Goal: Transaction & Acquisition: Download file/media

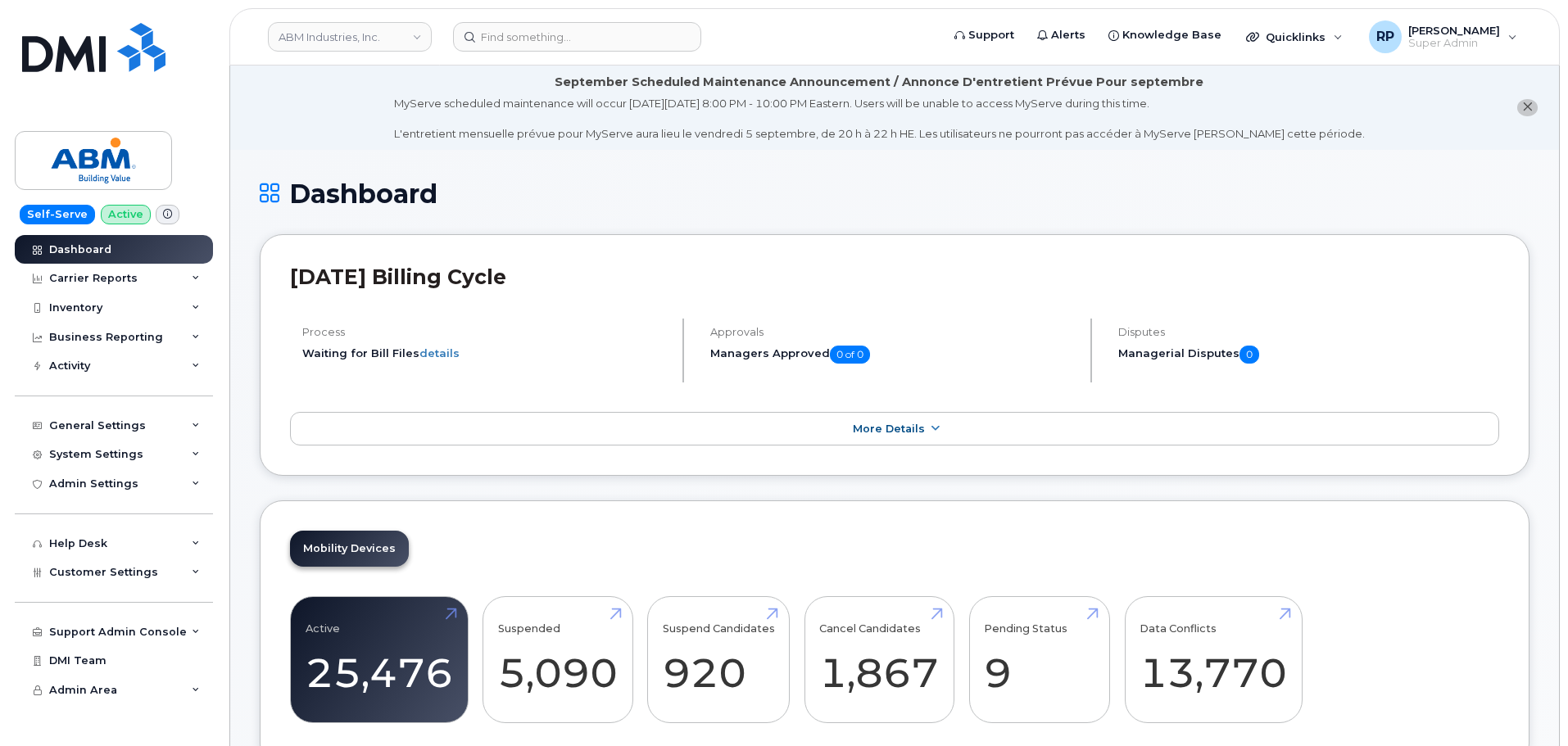
scroll to position [2498, 0]
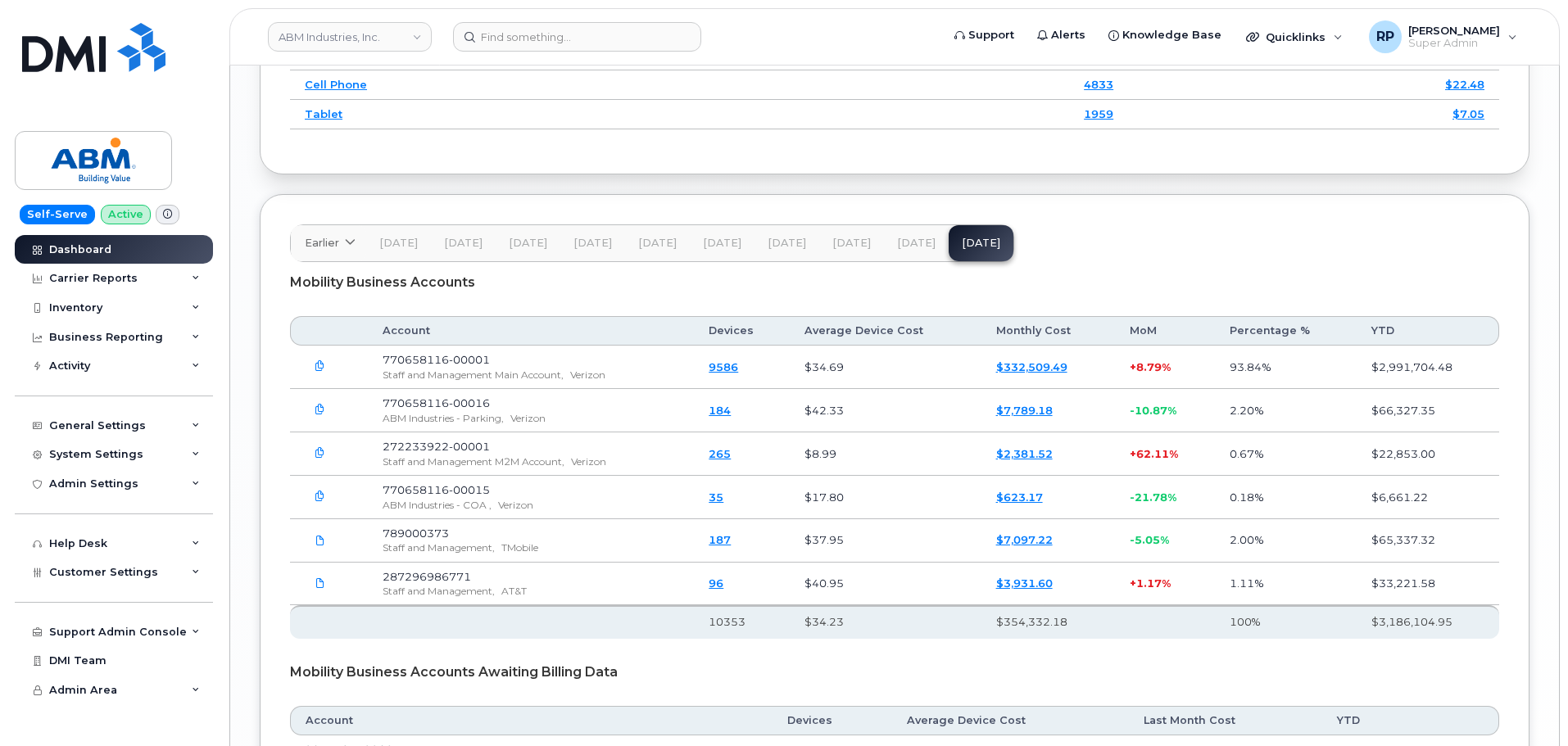
scroll to position [2595, 0]
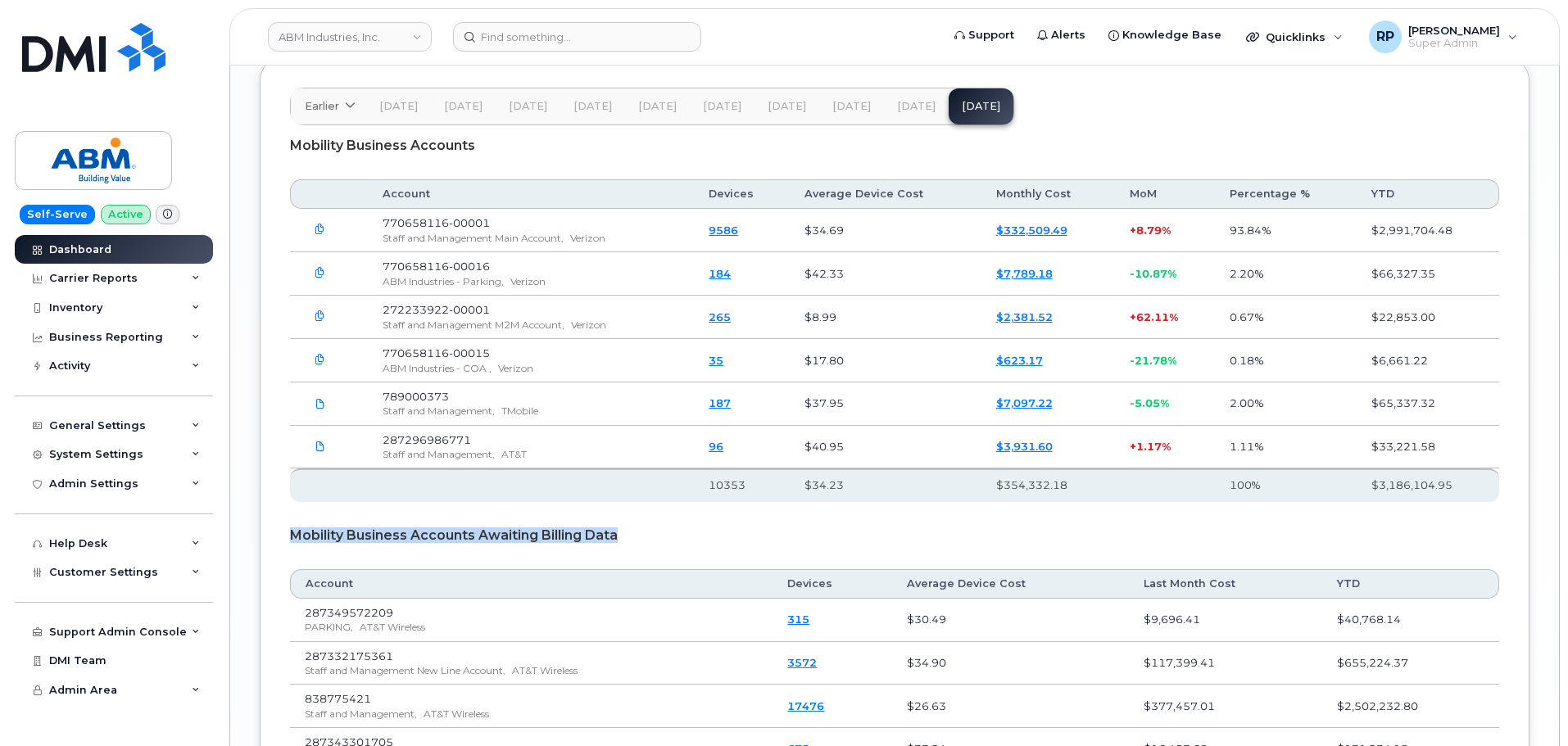
drag, startPoint x: 285, startPoint y: 513, endPoint x: 633, endPoint y: 516, distance: 348.0
click at [633, 516] on div "Earlier 2024 October September August July June May April March February Januar…" at bounding box center [895, 472] width 1270 height 831
click at [633, 516] on div "Mobility Business Accounts Awaiting Billing Data" at bounding box center [894, 535] width 1209 height 41
drag, startPoint x: 633, startPoint y: 516, endPoint x: 302, endPoint y: 518, distance: 331.0
click at [302, 518] on div "Mobility Business Accounts Awaiting Billing Data" at bounding box center [894, 535] width 1209 height 41
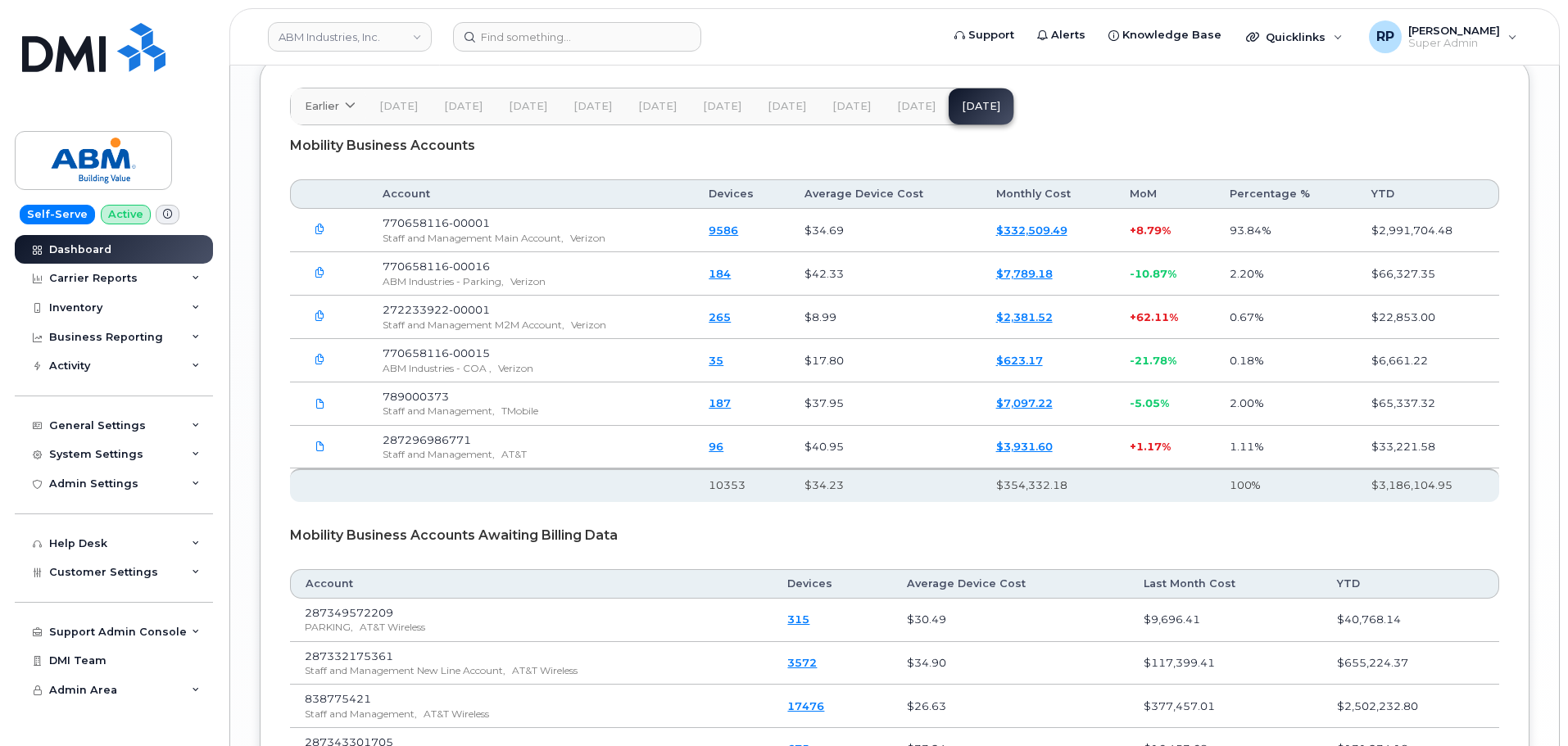
click at [282, 513] on div "Earlier 2024 October September August July June May April March February Januar…" at bounding box center [895, 472] width 1270 height 831
drag, startPoint x: 282, startPoint y: 513, endPoint x: 639, endPoint y: 516, distance: 357.0
click at [639, 516] on div "Earlier 2024 October September August July June May April March February Januar…" at bounding box center [895, 472] width 1270 height 831
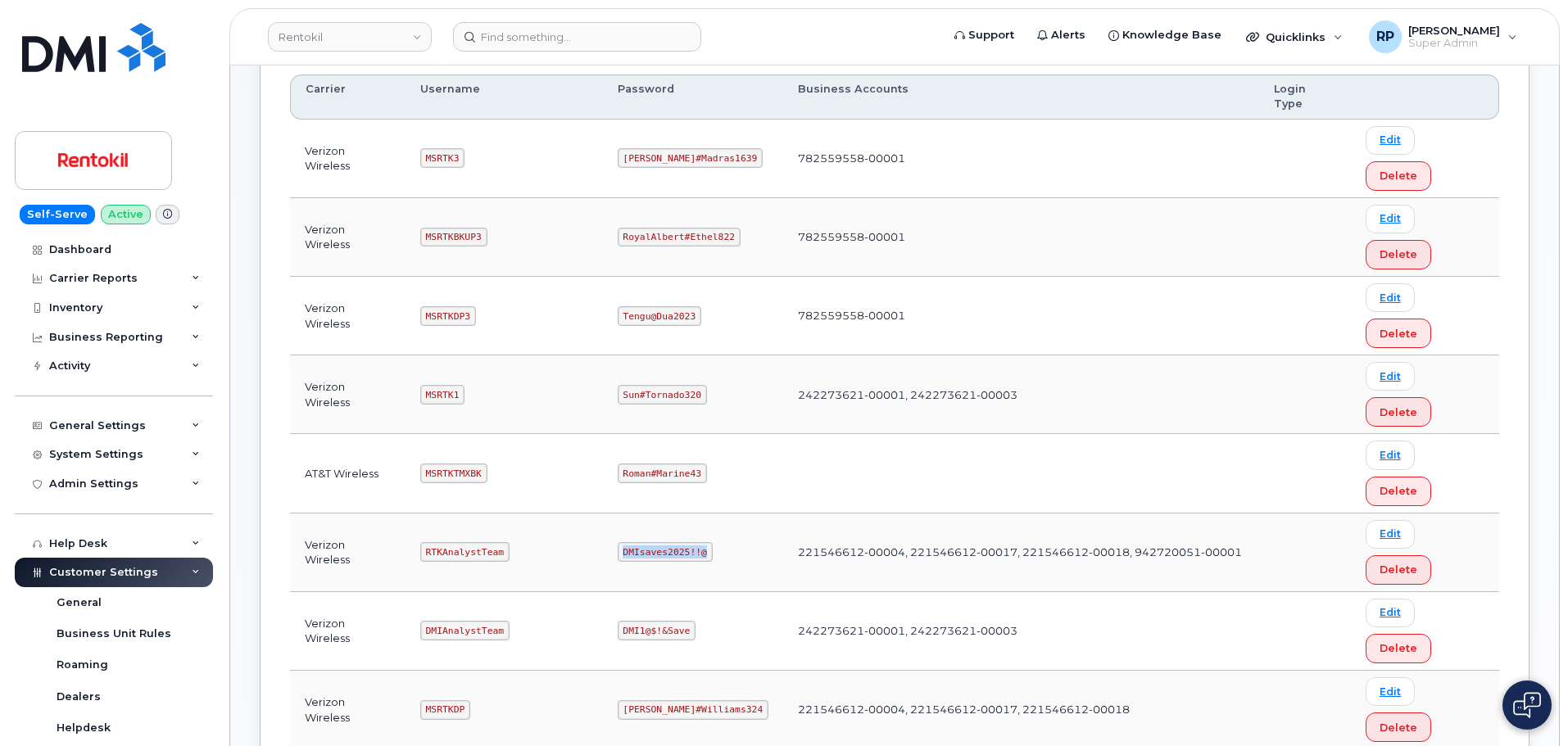
scroll to position [241, 0]
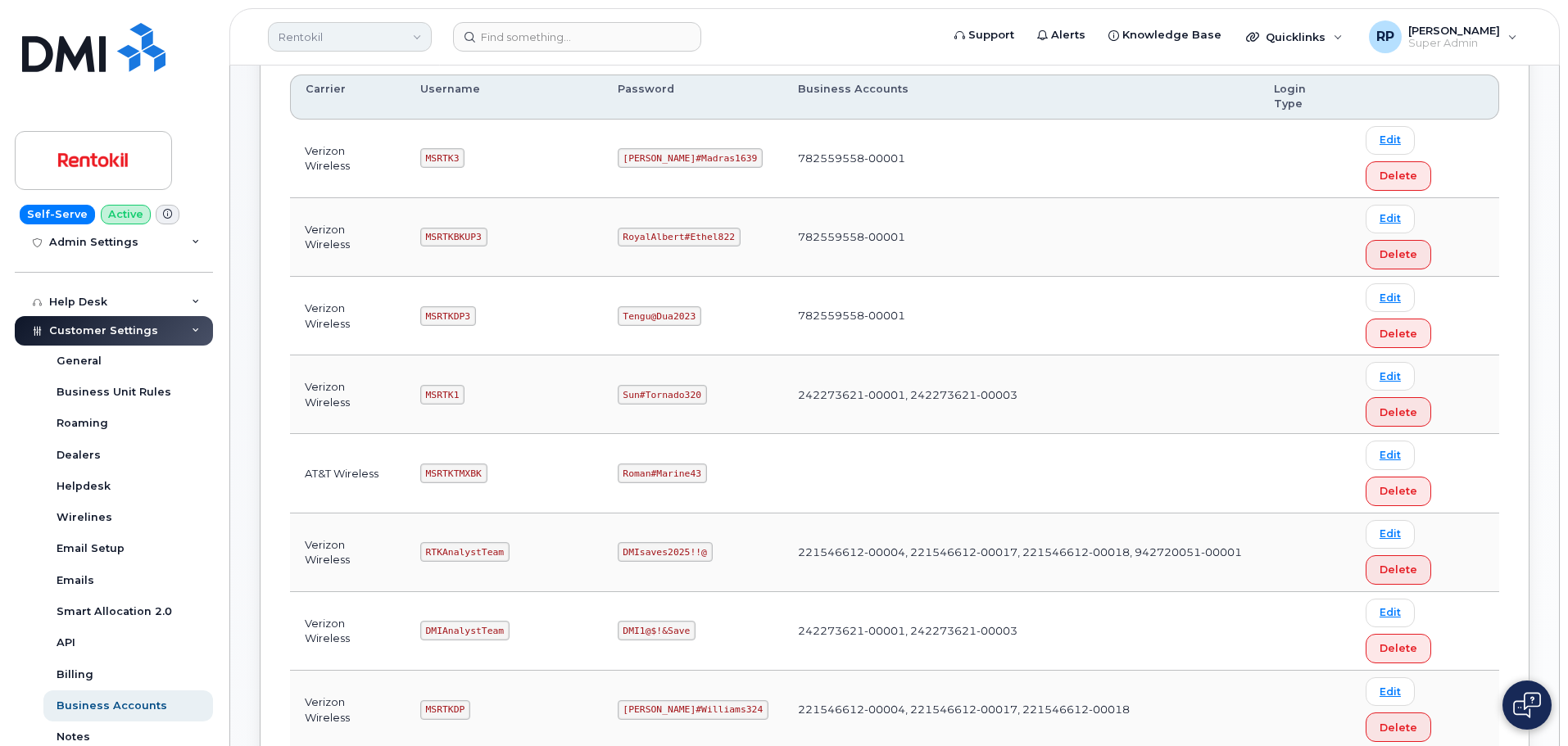
click at [322, 40] on link "Rentokil" at bounding box center [350, 36] width 164 height 29
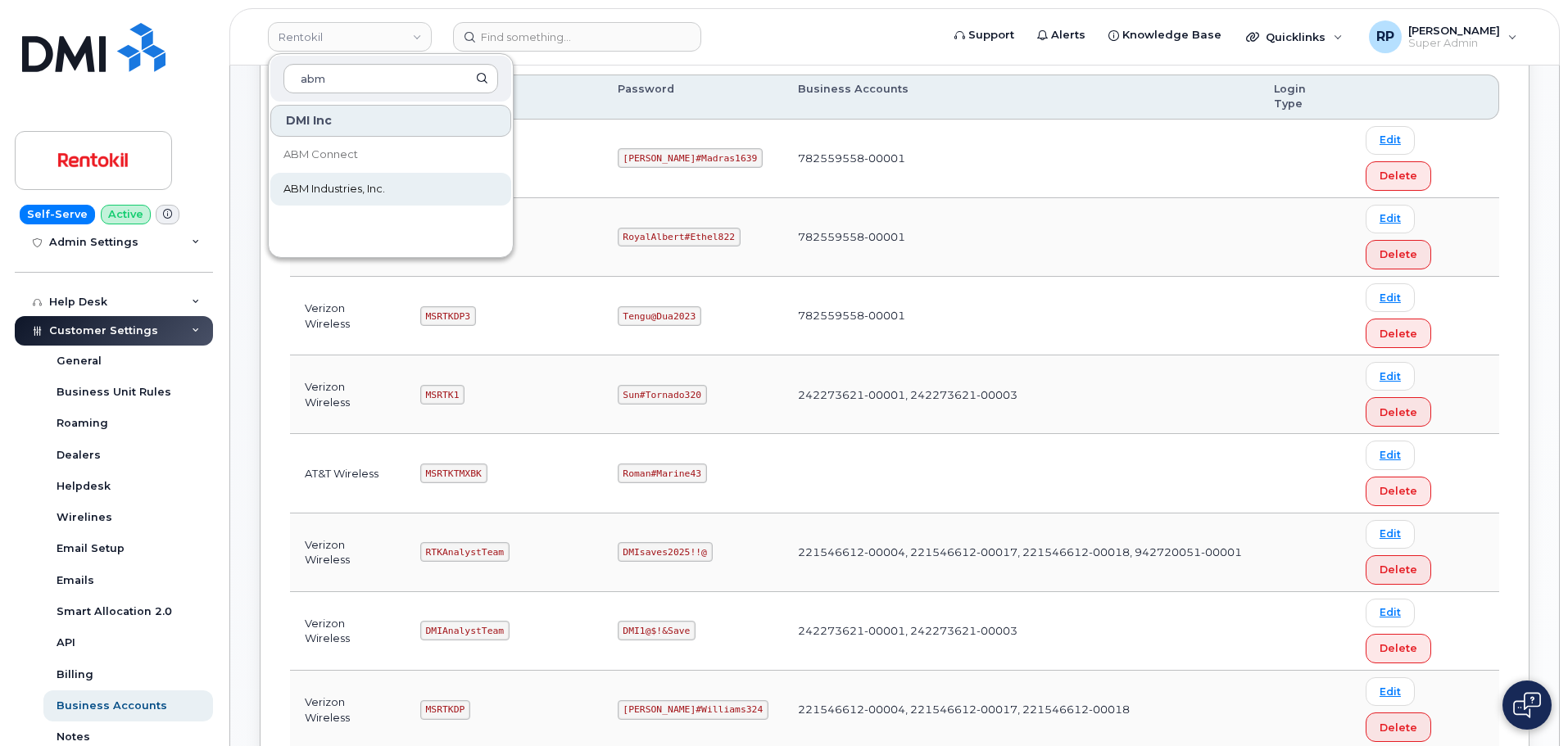
type input "abm"
click at [332, 178] on link "ABM Industries, Inc." at bounding box center [390, 188] width 240 height 33
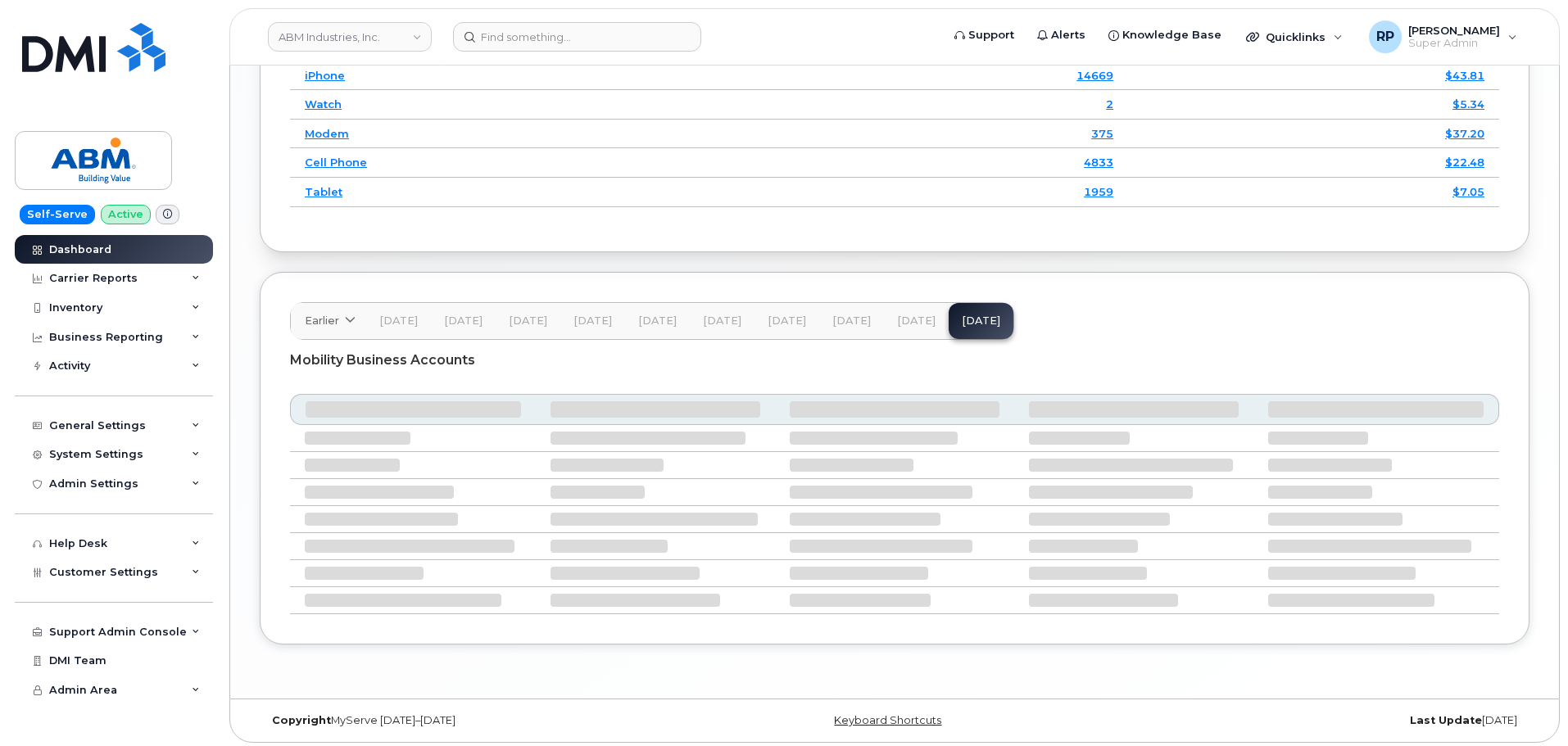
scroll to position [2361, 0]
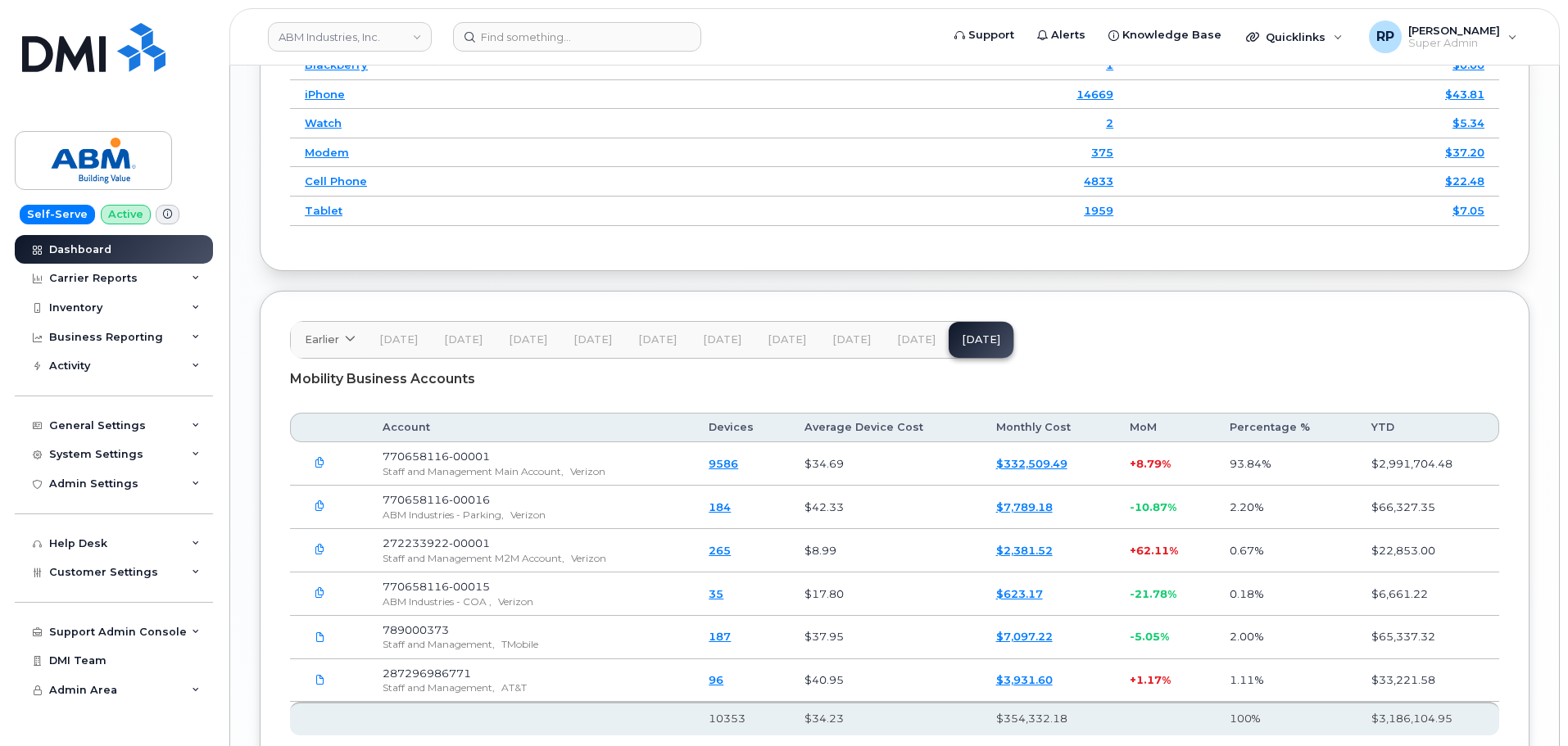
click at [318, 458] on icon "button" at bounding box center [320, 463] width 11 height 11
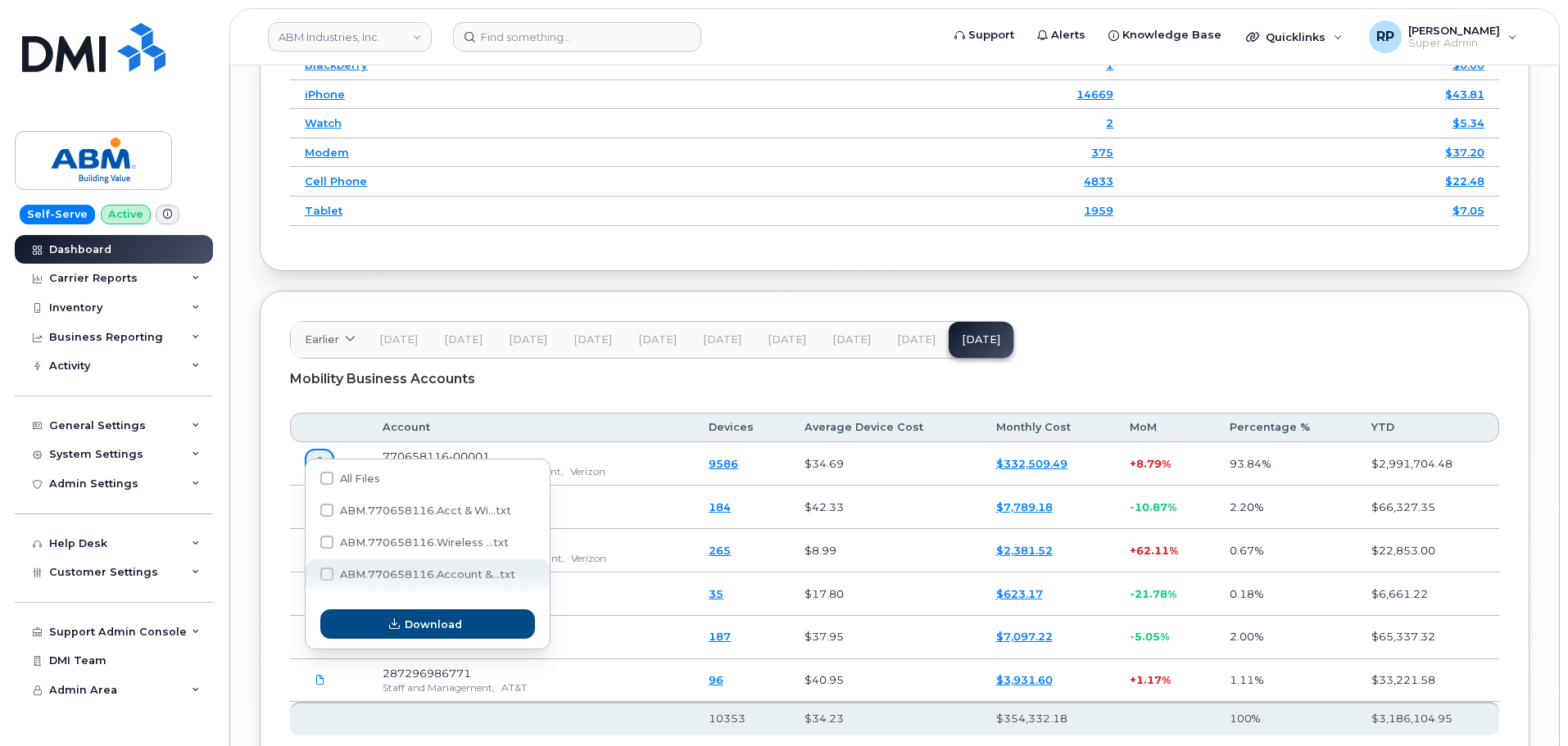
click at [389, 575] on span "ABM.770658116.Account &...txt" at bounding box center [427, 575] width 175 height 12
click at [309, 575] on input "ABM.770658116.Account &...txt" at bounding box center [304, 574] width 8 height 8
checkbox input "true"
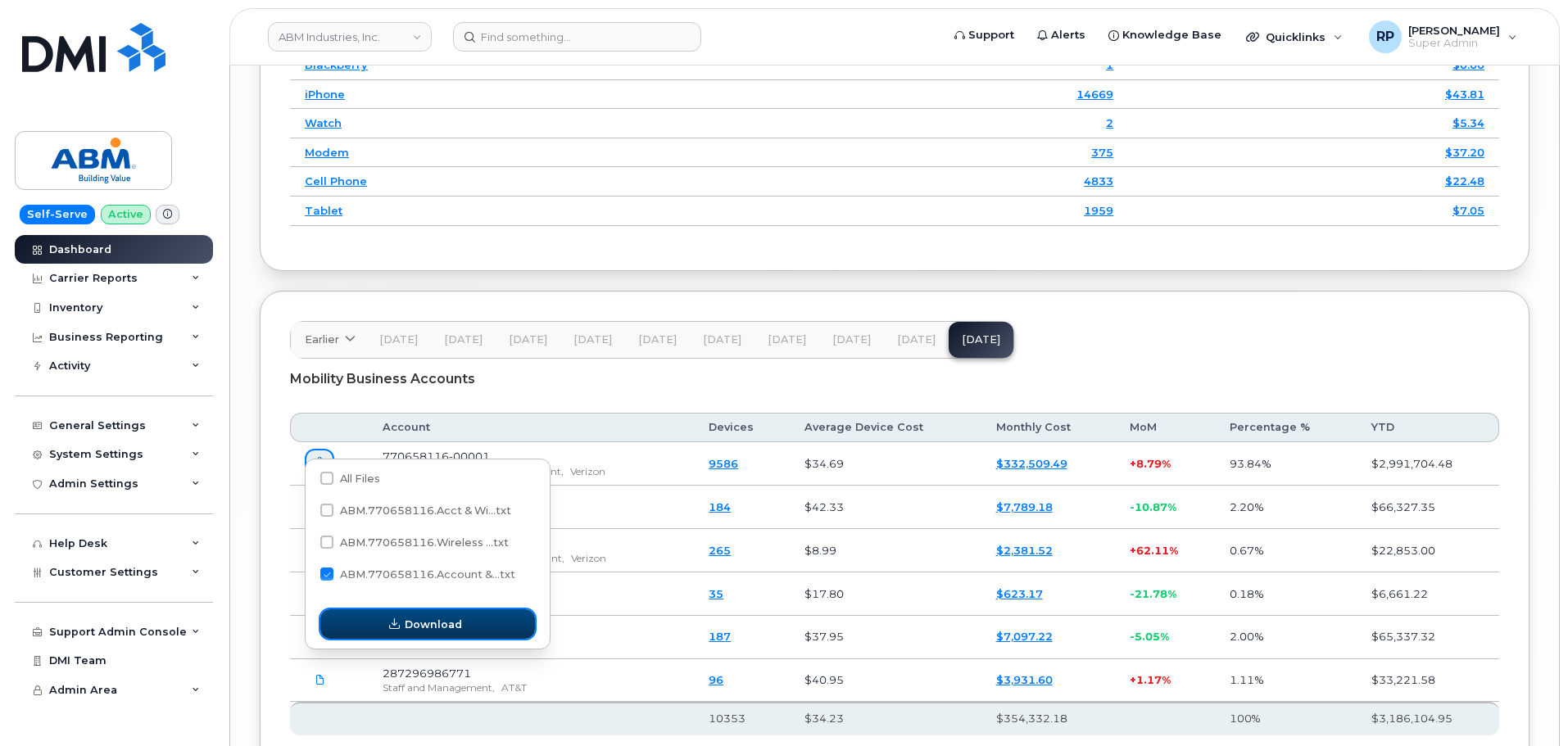
click at [434, 638] on button "Download" at bounding box center [428, 624] width 215 height 29
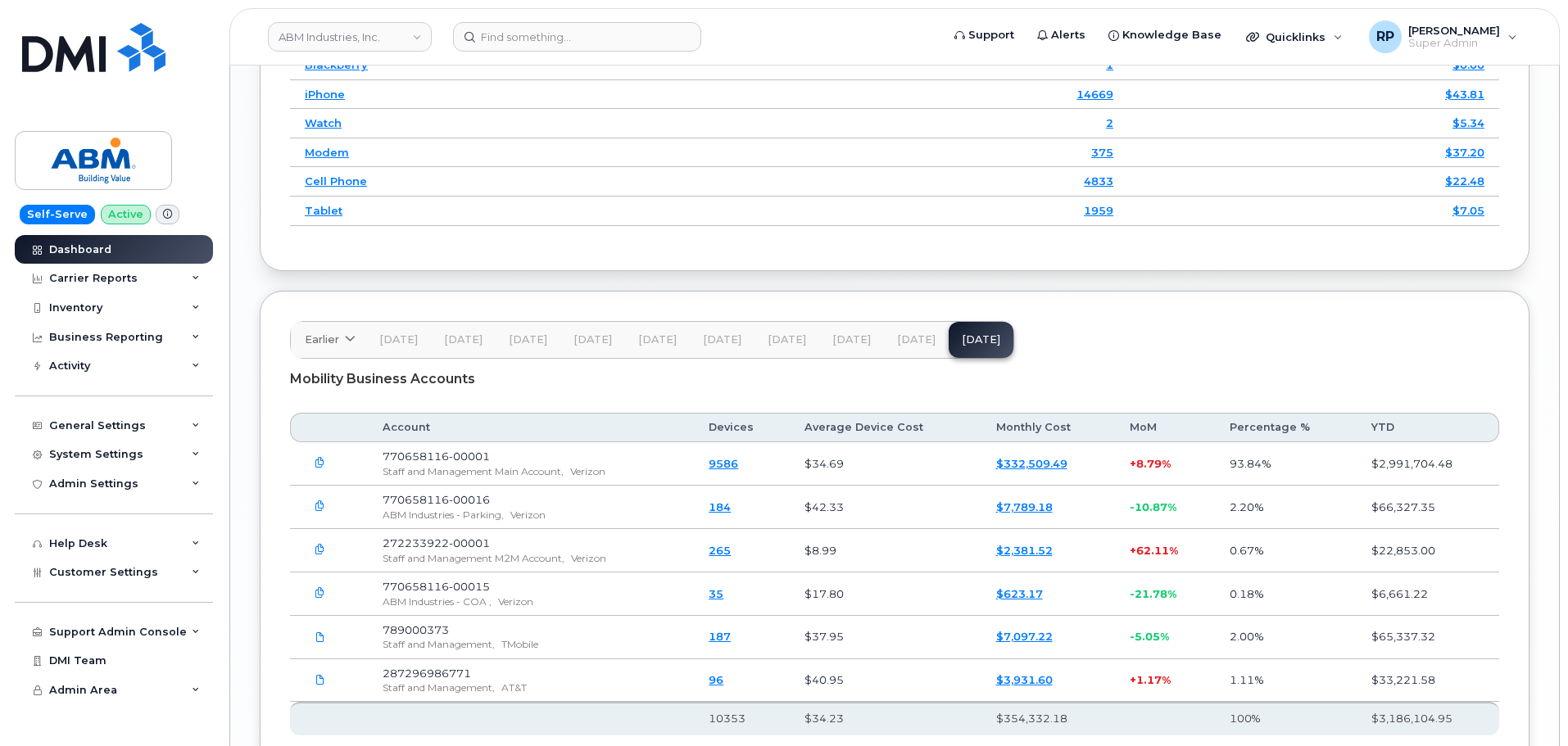
click at [914, 334] on span "[DATE]" at bounding box center [917, 340] width 39 height 13
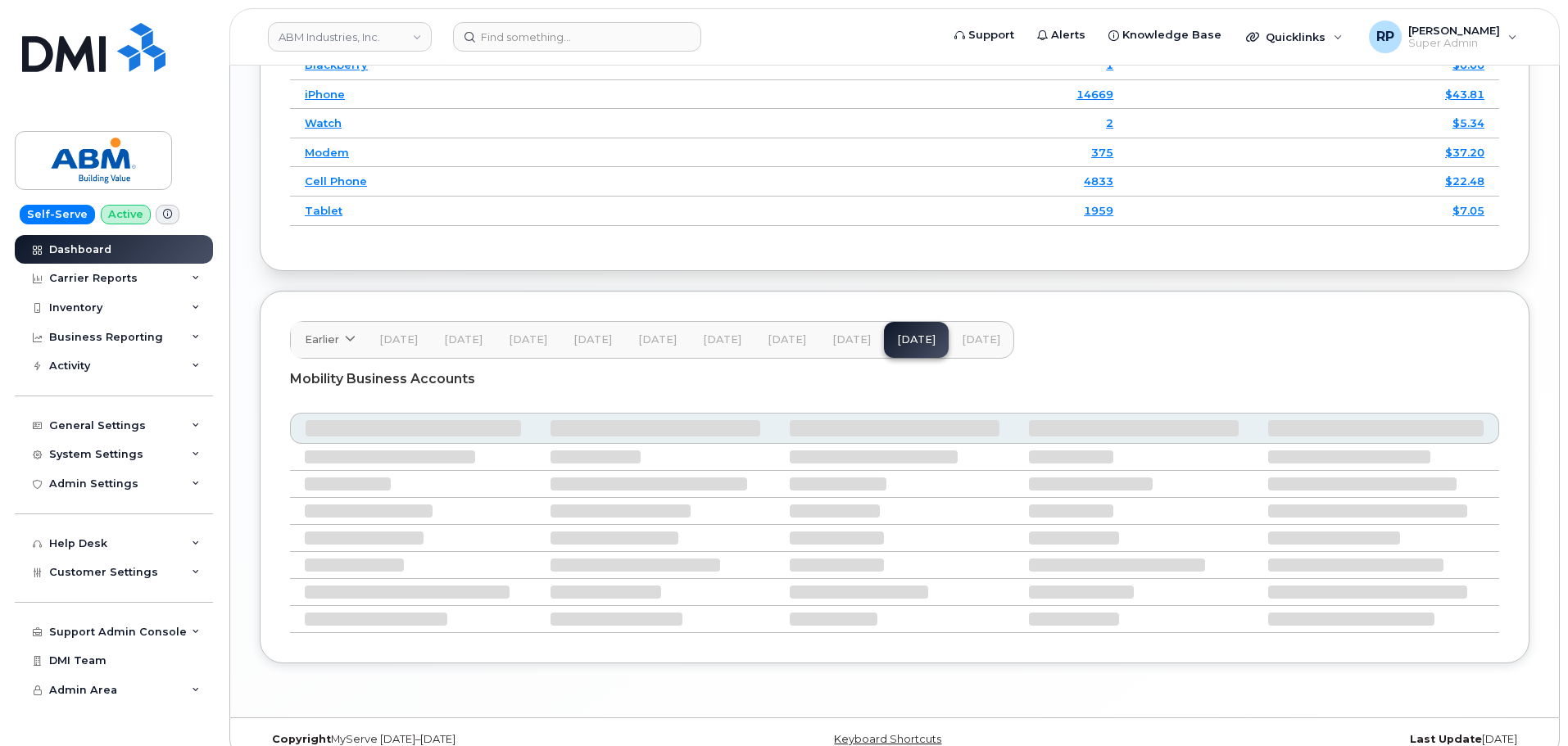
scroll to position [2291, 0]
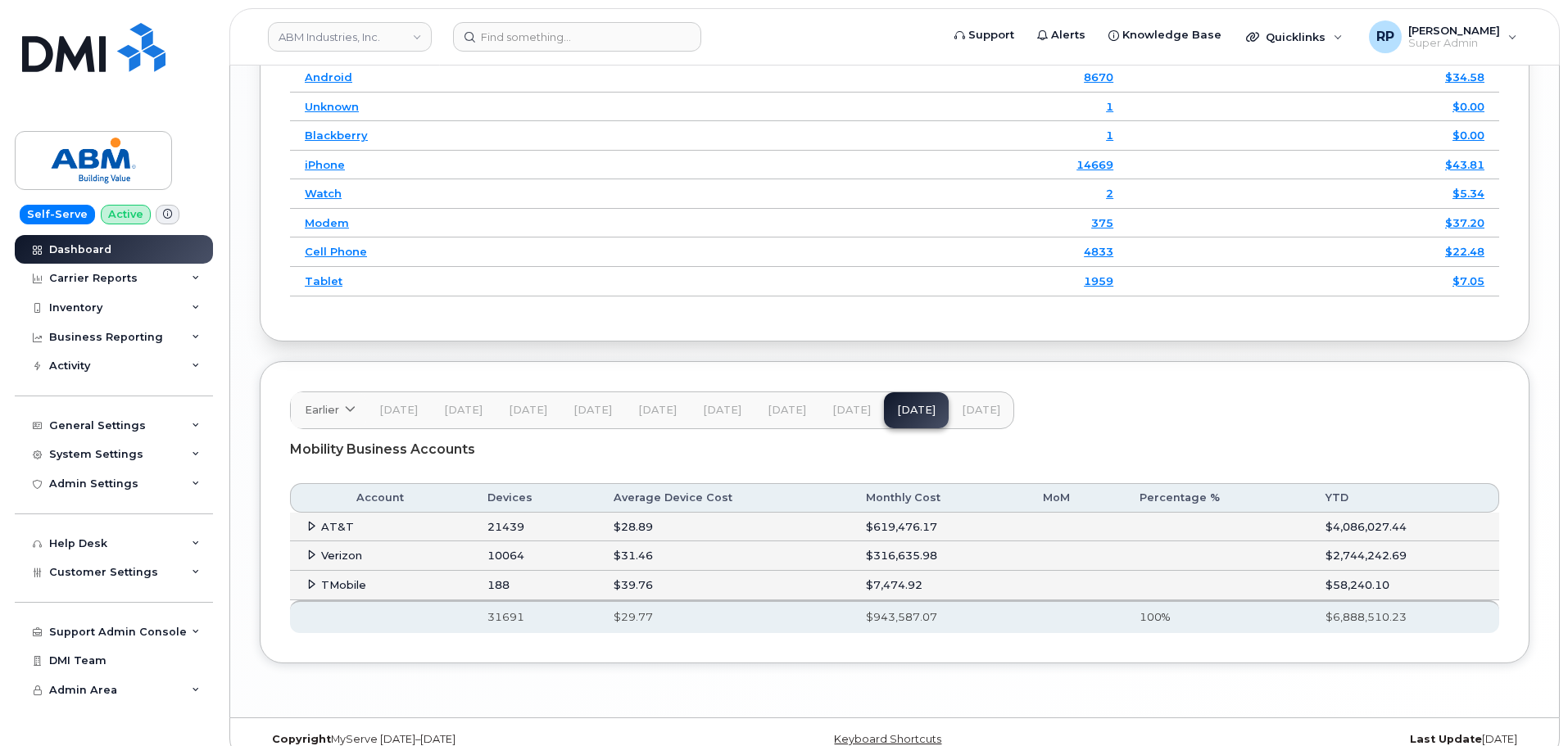
click at [308, 550] on icon at bounding box center [312, 555] width 11 height 11
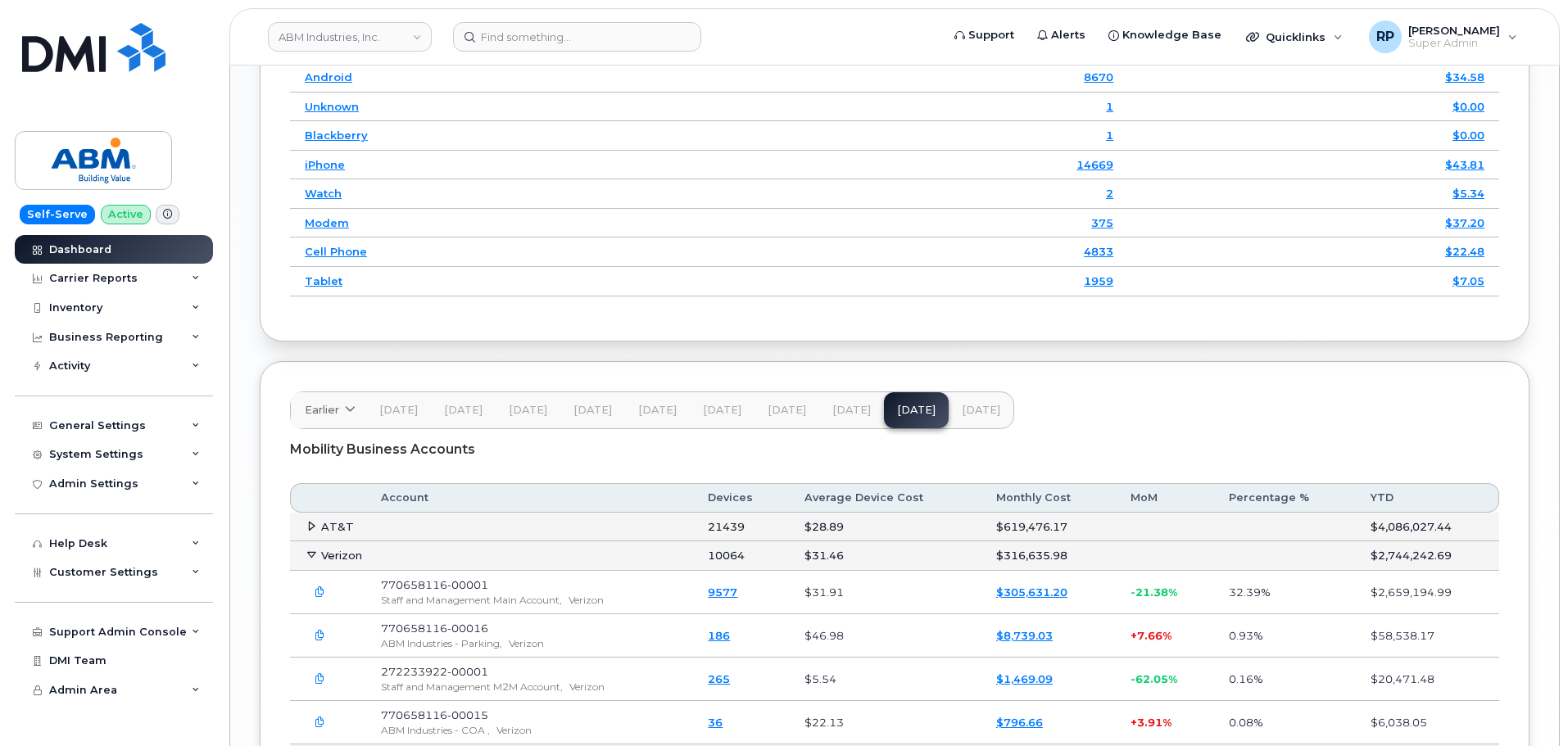
click at [318, 675] on icon "button" at bounding box center [320, 680] width 11 height 11
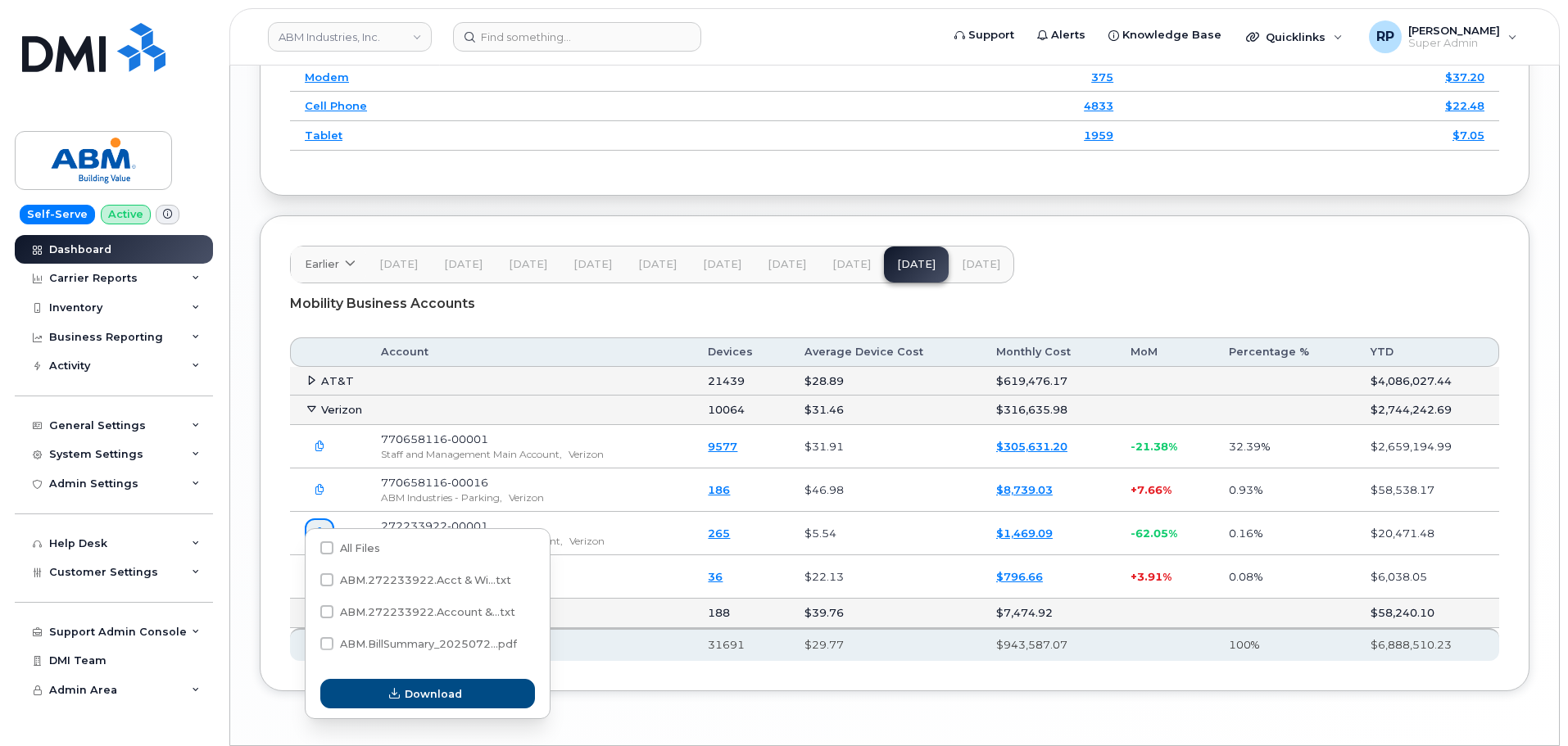
scroll to position [2464, 0]
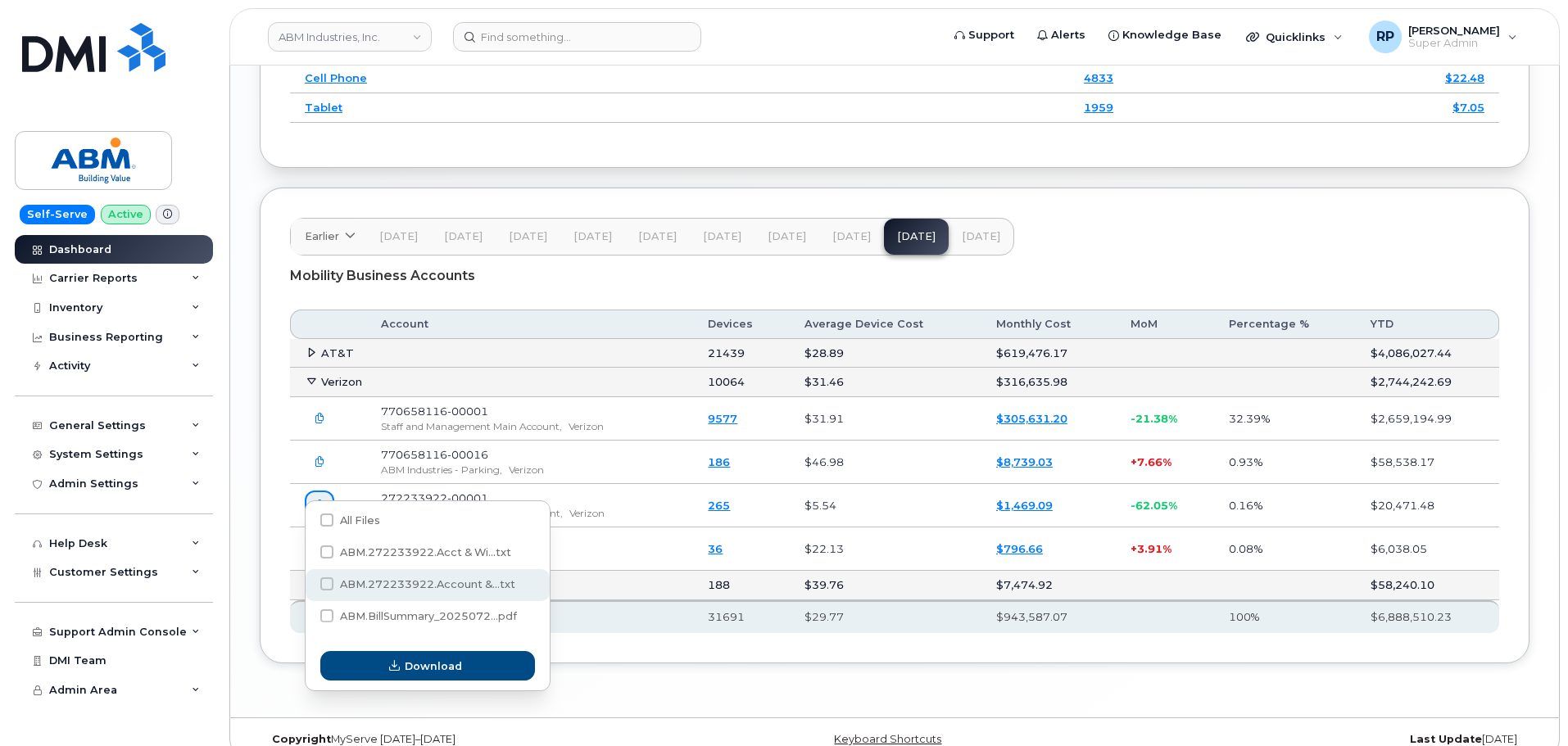
click at [385, 590] on span "ABM.272233922.Account &...txt" at bounding box center [427, 585] width 175 height 12
click at [309, 589] on input "ABM.272233922.Account &...txt" at bounding box center [304, 584] width 8 height 8
checkbox input "true"
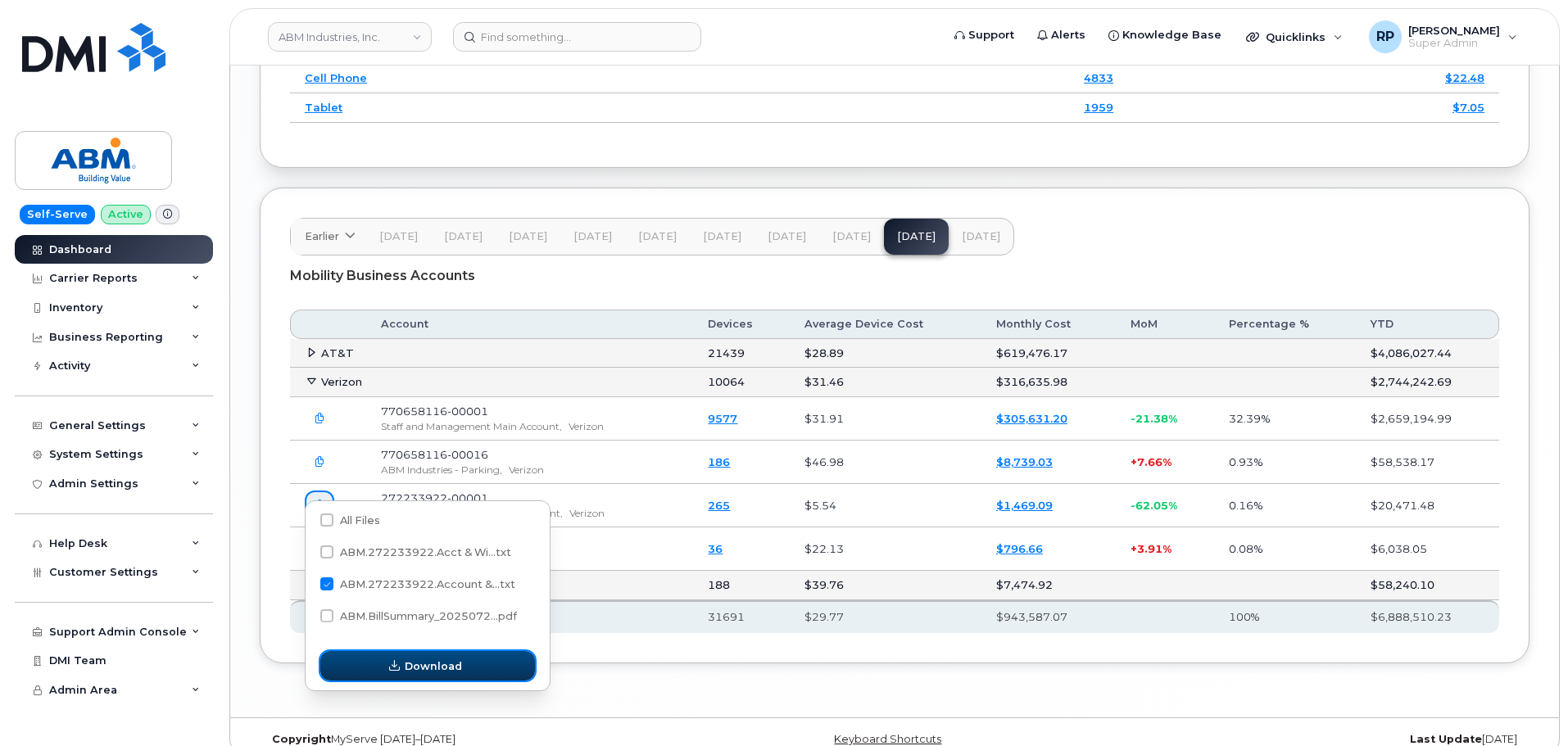
click at [428, 664] on span "Download" at bounding box center [433, 667] width 57 height 16
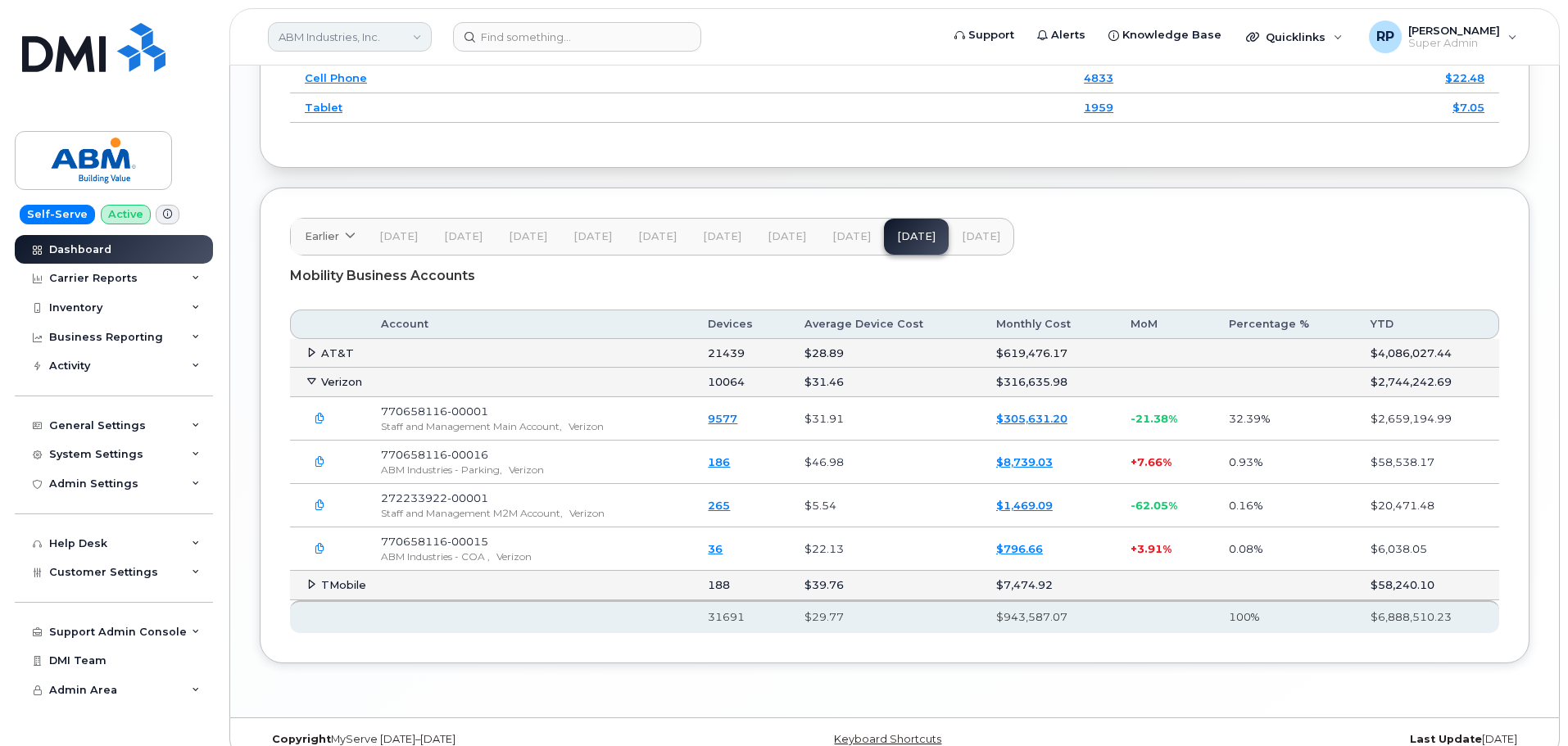
click at [373, 38] on link "ABM Industries, Inc." at bounding box center [350, 36] width 164 height 29
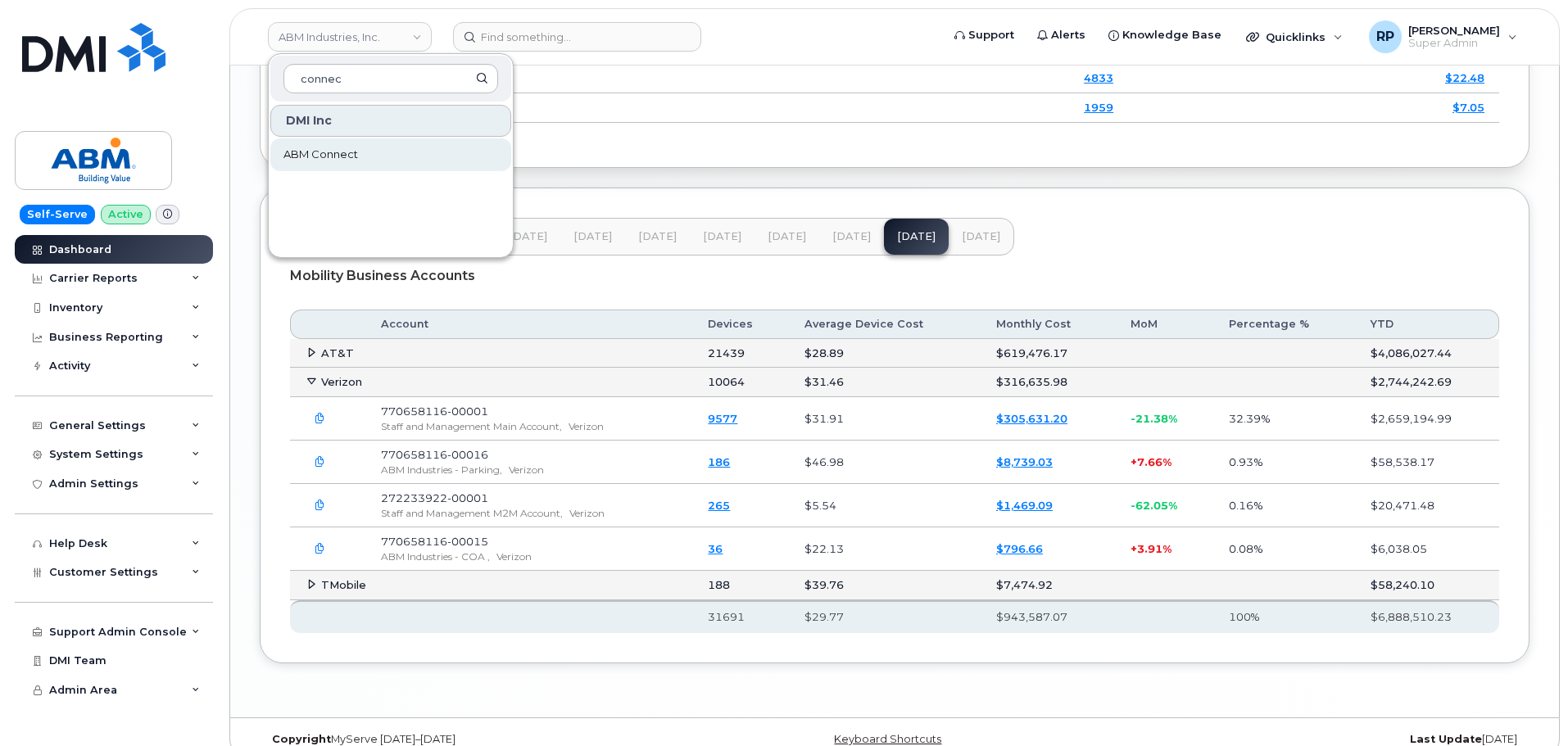
type input "connec"
click at [346, 151] on span "ABM Connect" at bounding box center [321, 154] width 75 height 17
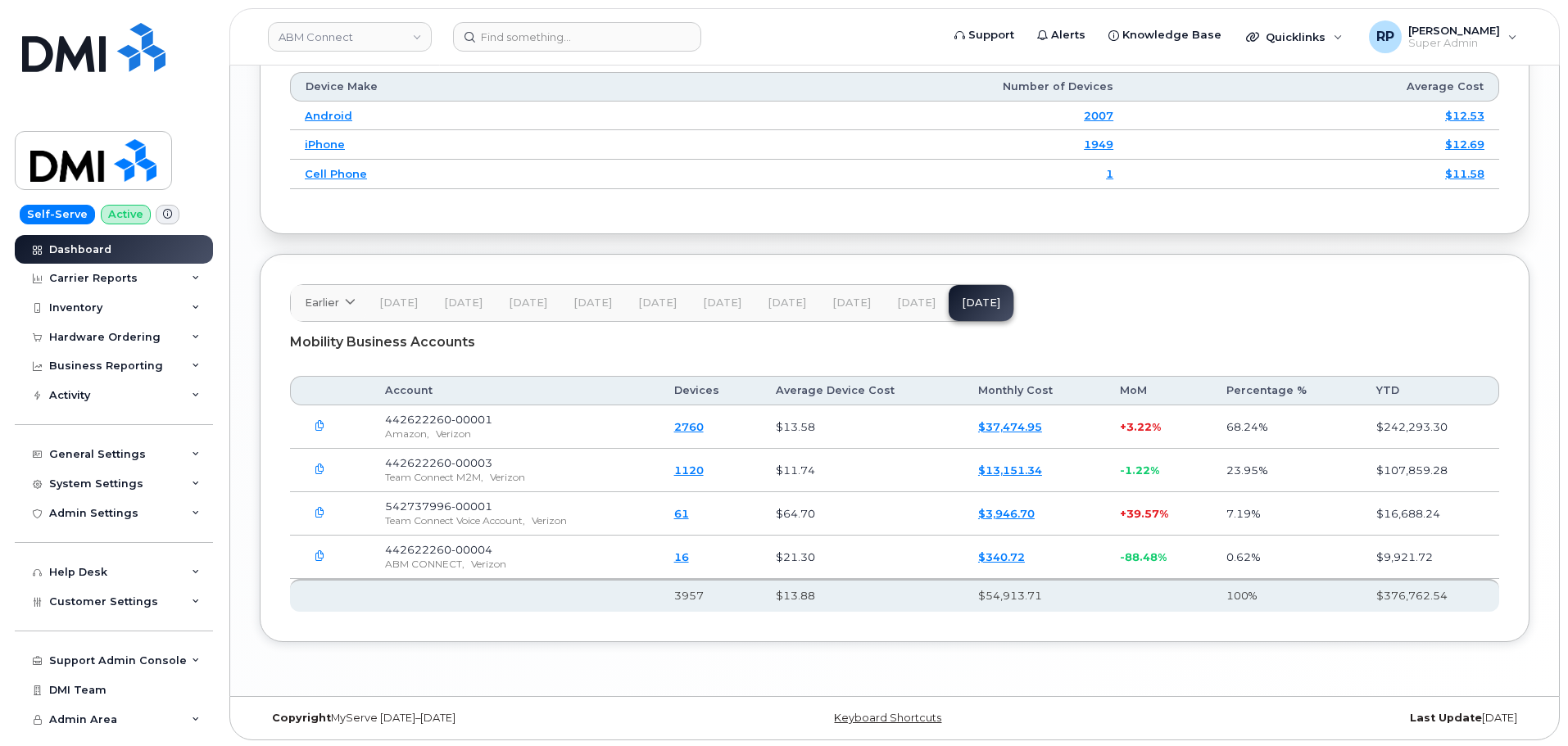
scroll to position [2144, 0]
click at [322, 422] on icon "button" at bounding box center [320, 424] width 11 height 11
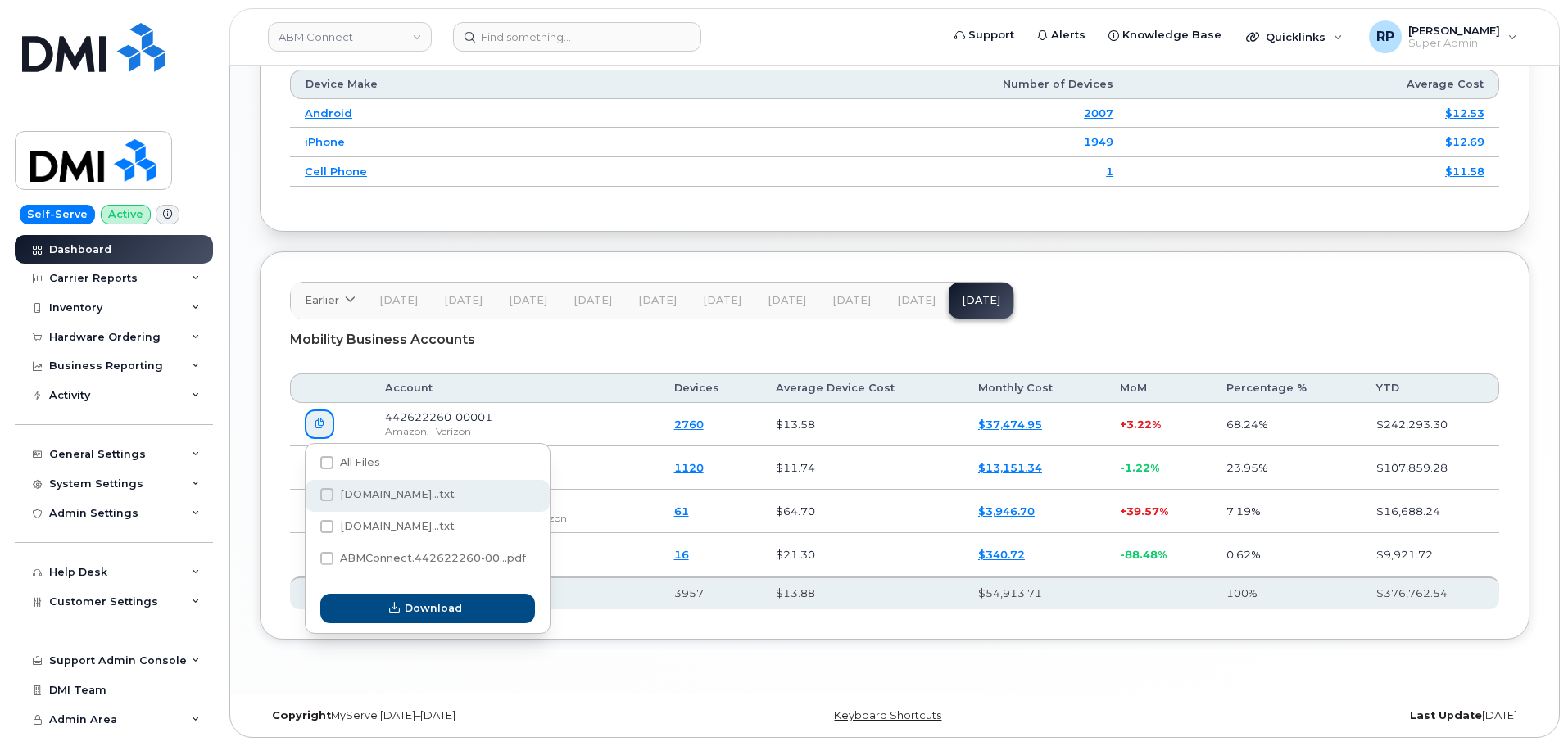
click at [369, 492] on span "ABMConnect.442622260.Ac...txt" at bounding box center [397, 494] width 115 height 12
click at [309, 492] on input "ABMConnect.442622260.Ac...txt" at bounding box center [304, 495] width 8 height 8
checkbox input "true"
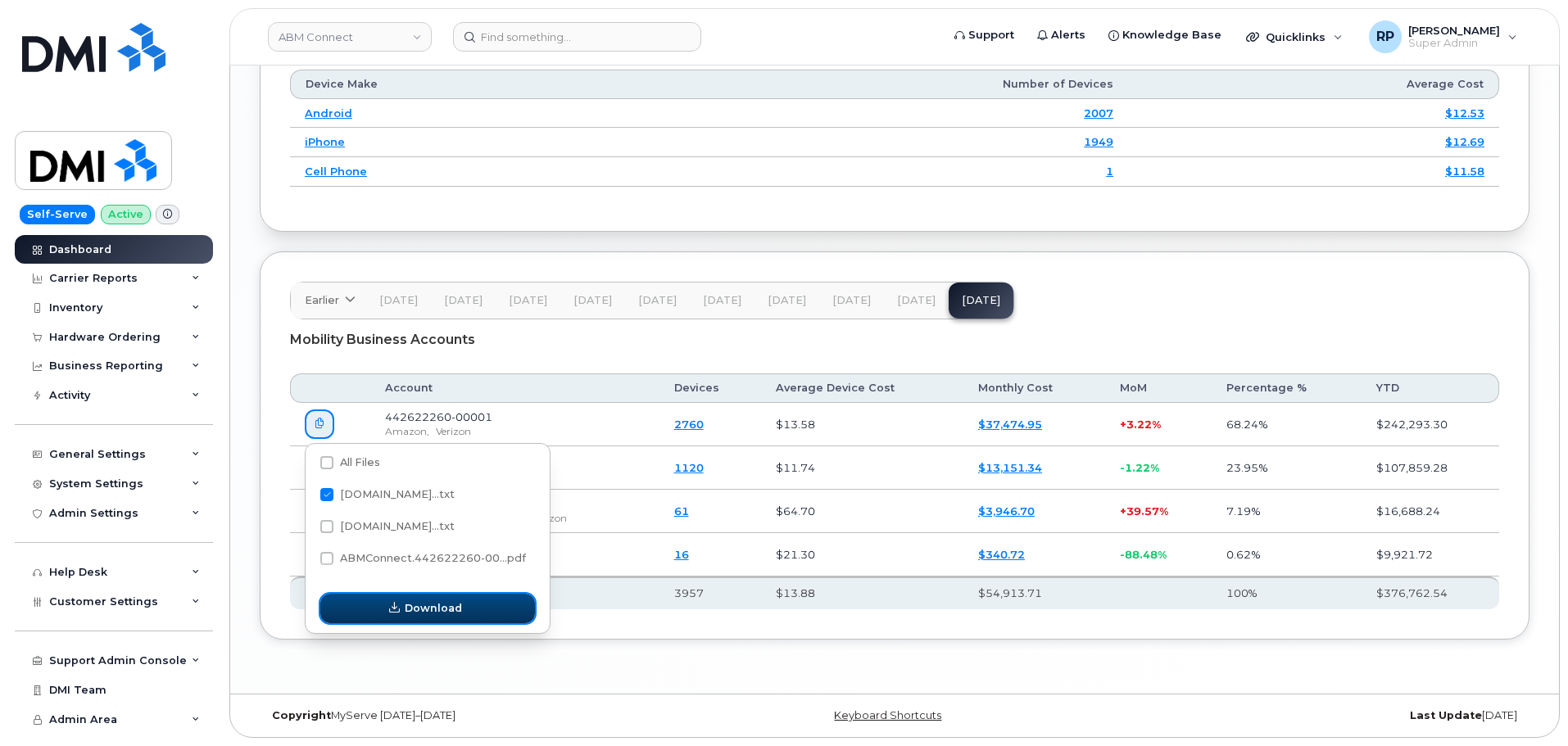
click at [446, 609] on span "Download" at bounding box center [433, 609] width 57 height 16
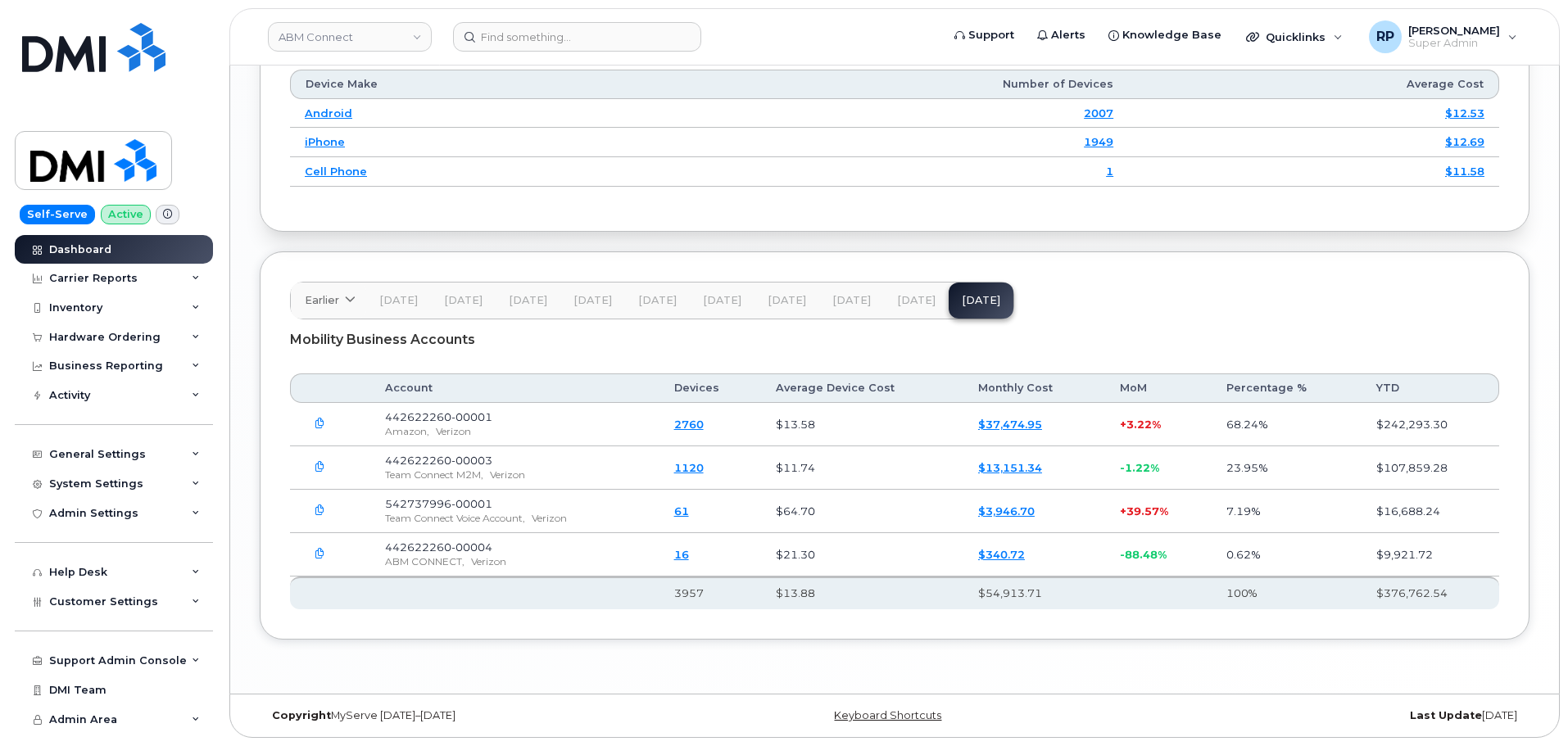
click at [320, 508] on icon "button" at bounding box center [320, 511] width 11 height 11
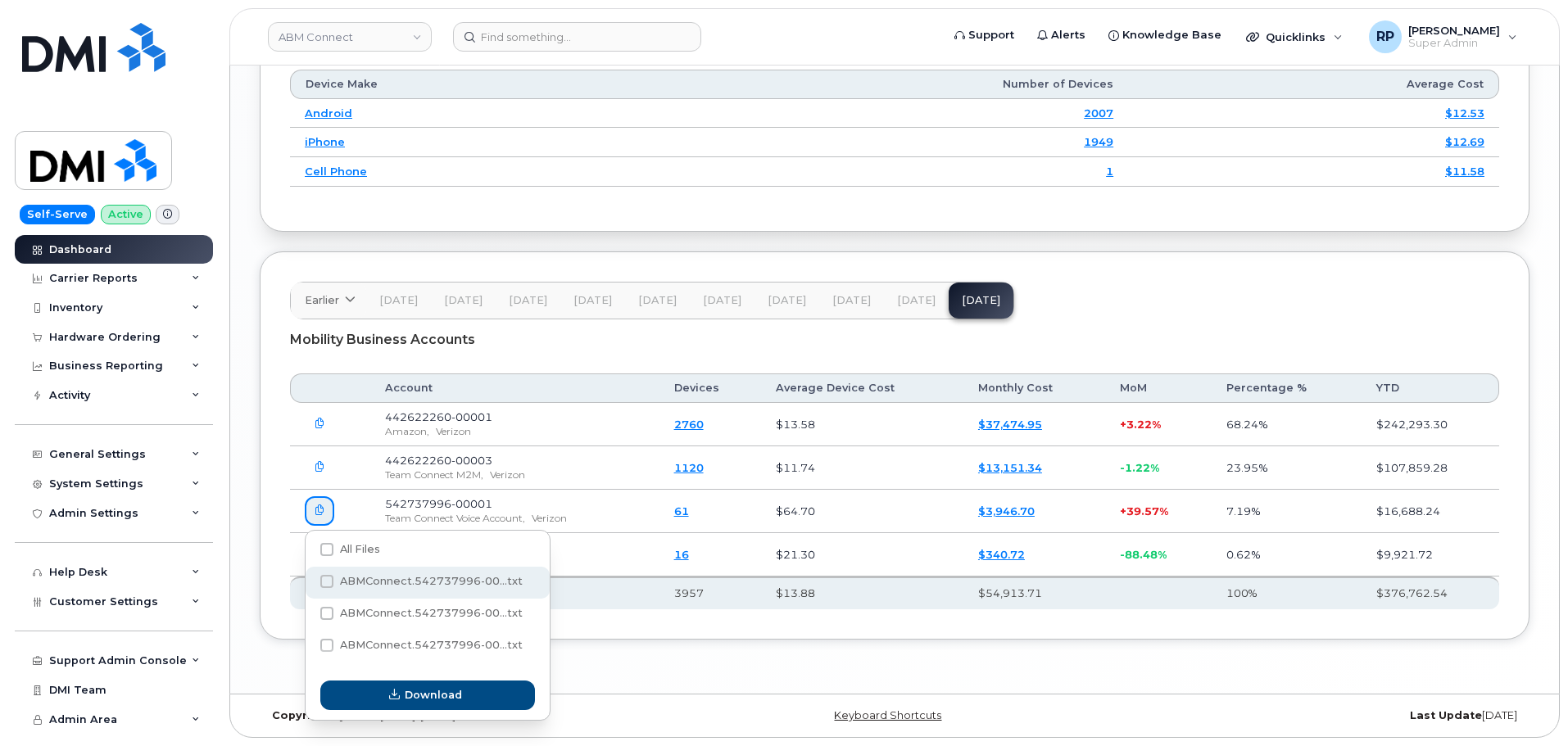
click at [377, 580] on span "ABMConnect.542737996-00...txt" at bounding box center [431, 581] width 182 height 12
click at [309, 580] on input "ABMConnect.542737996-00...txt" at bounding box center [304, 582] width 8 height 8
checkbox input "true"
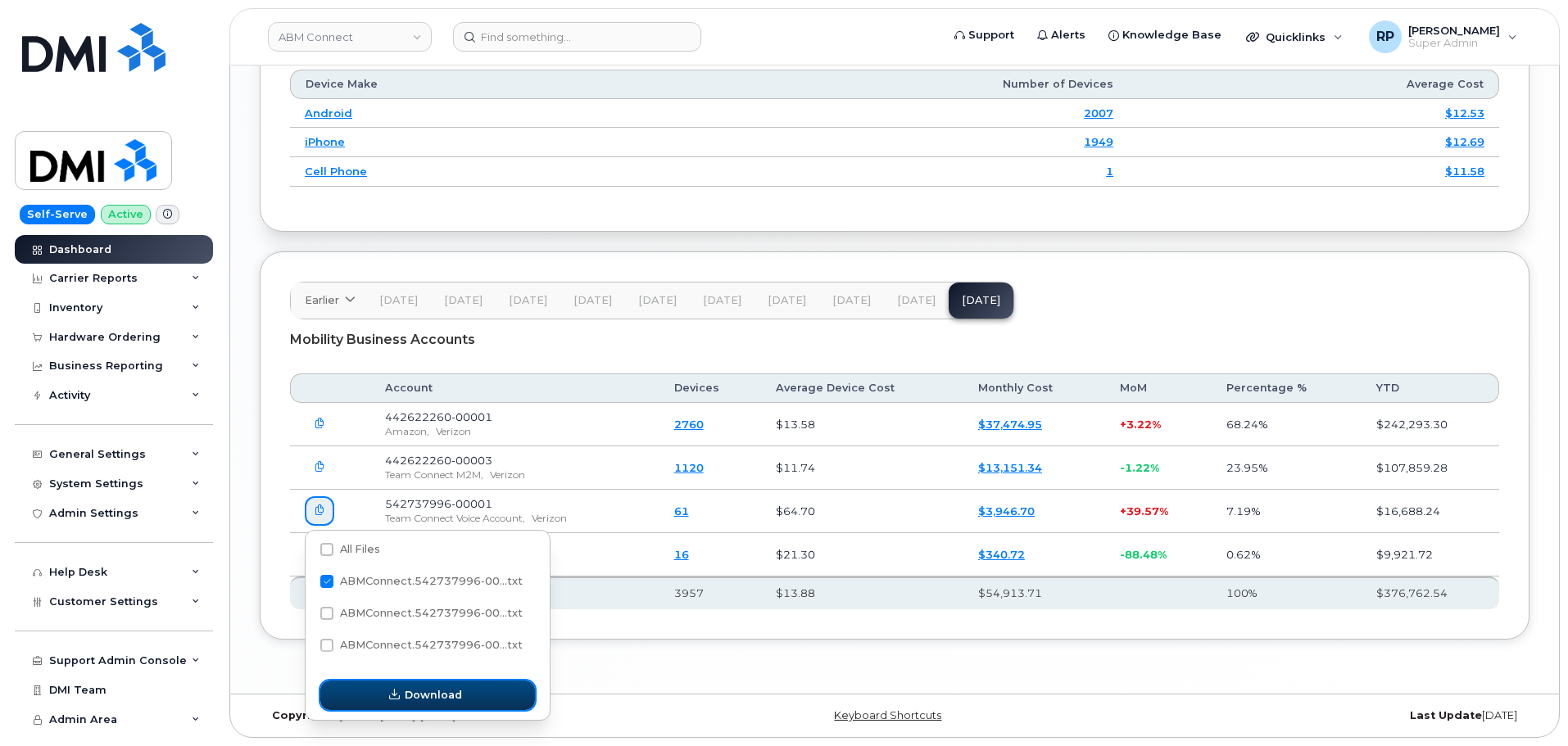
click at [436, 692] on span "Download" at bounding box center [433, 695] width 57 height 16
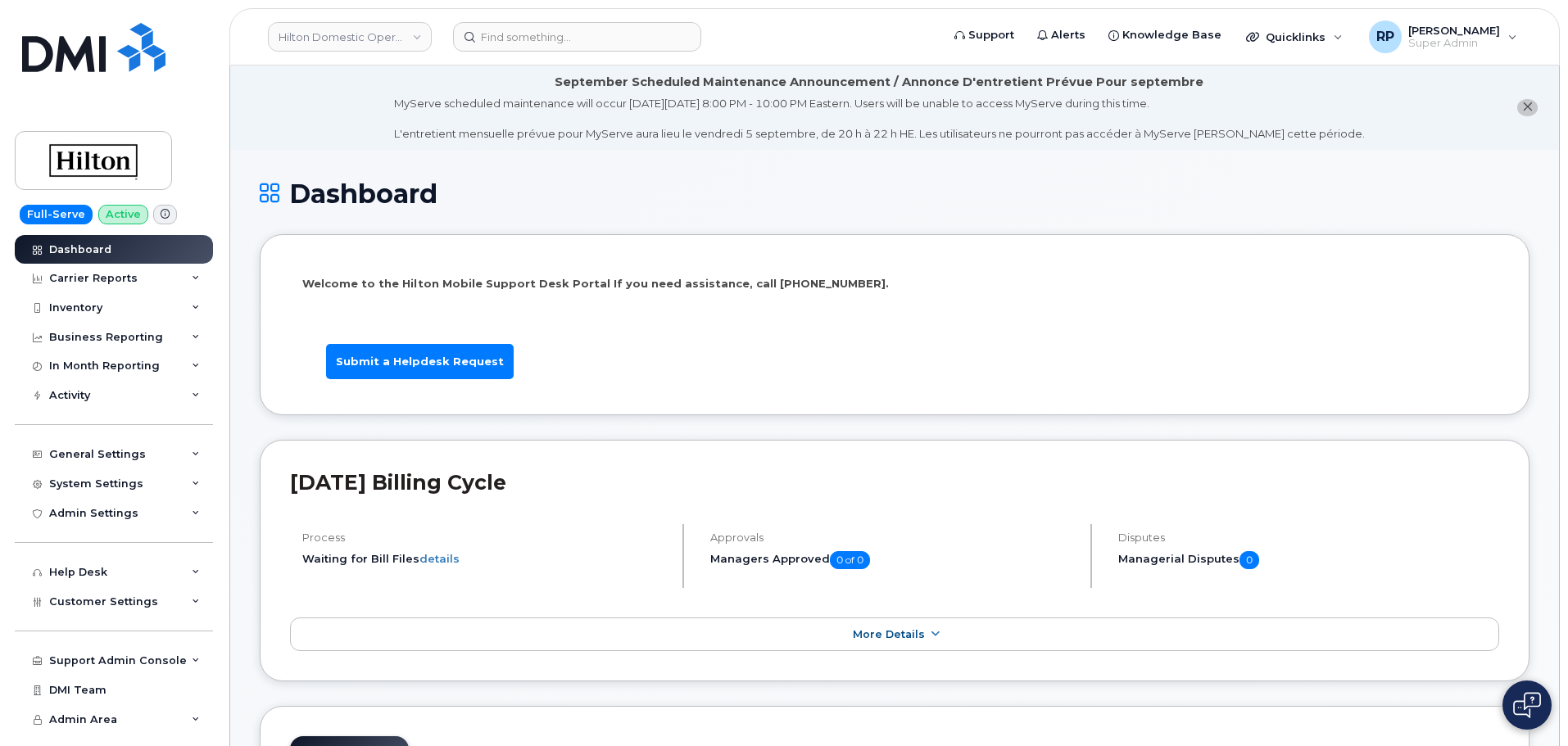
click at [330, 38] on link "Hilton Domestic Operating Company Inc" at bounding box center [350, 36] width 164 height 29
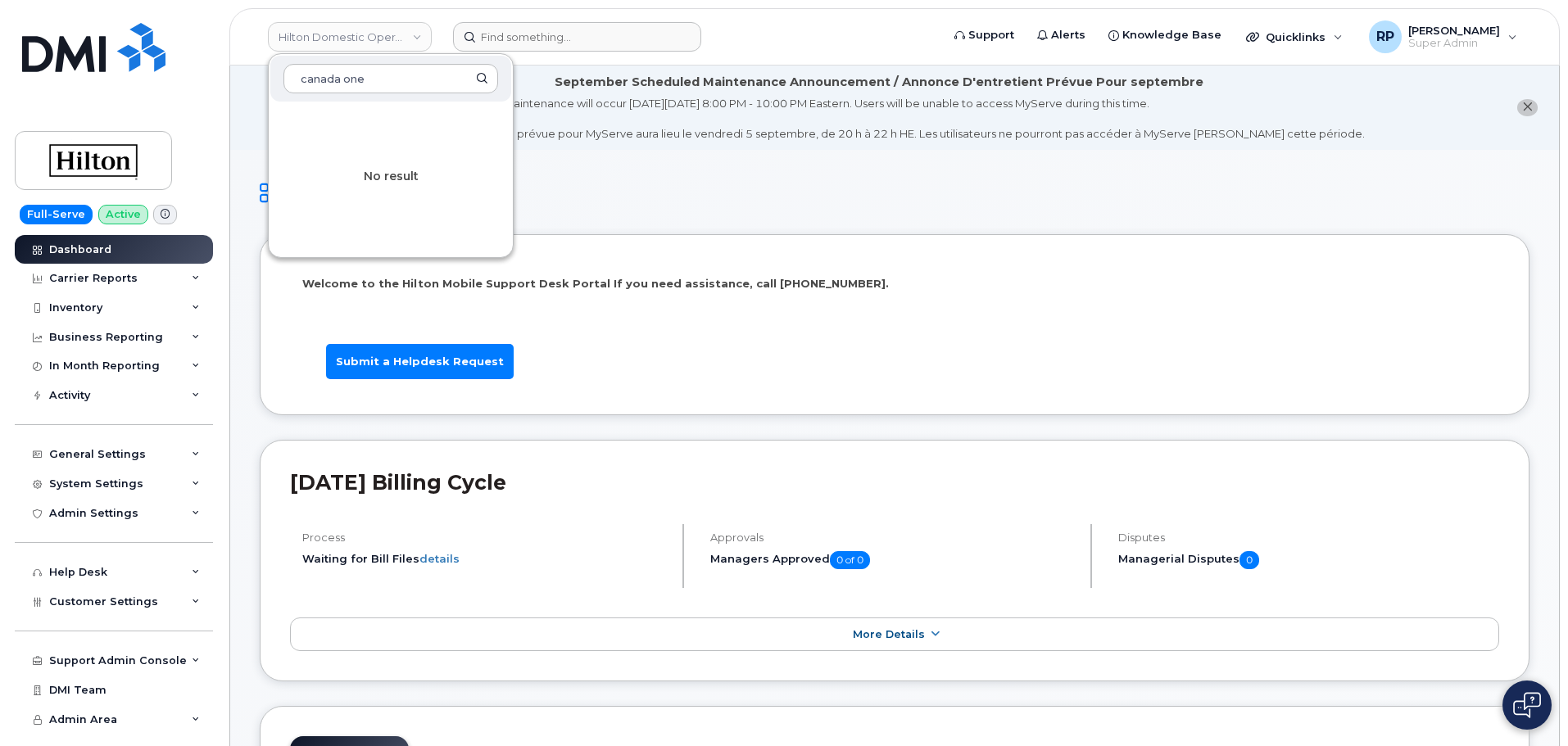
type input "canada one"
click at [551, 33] on input at bounding box center [577, 36] width 248 height 29
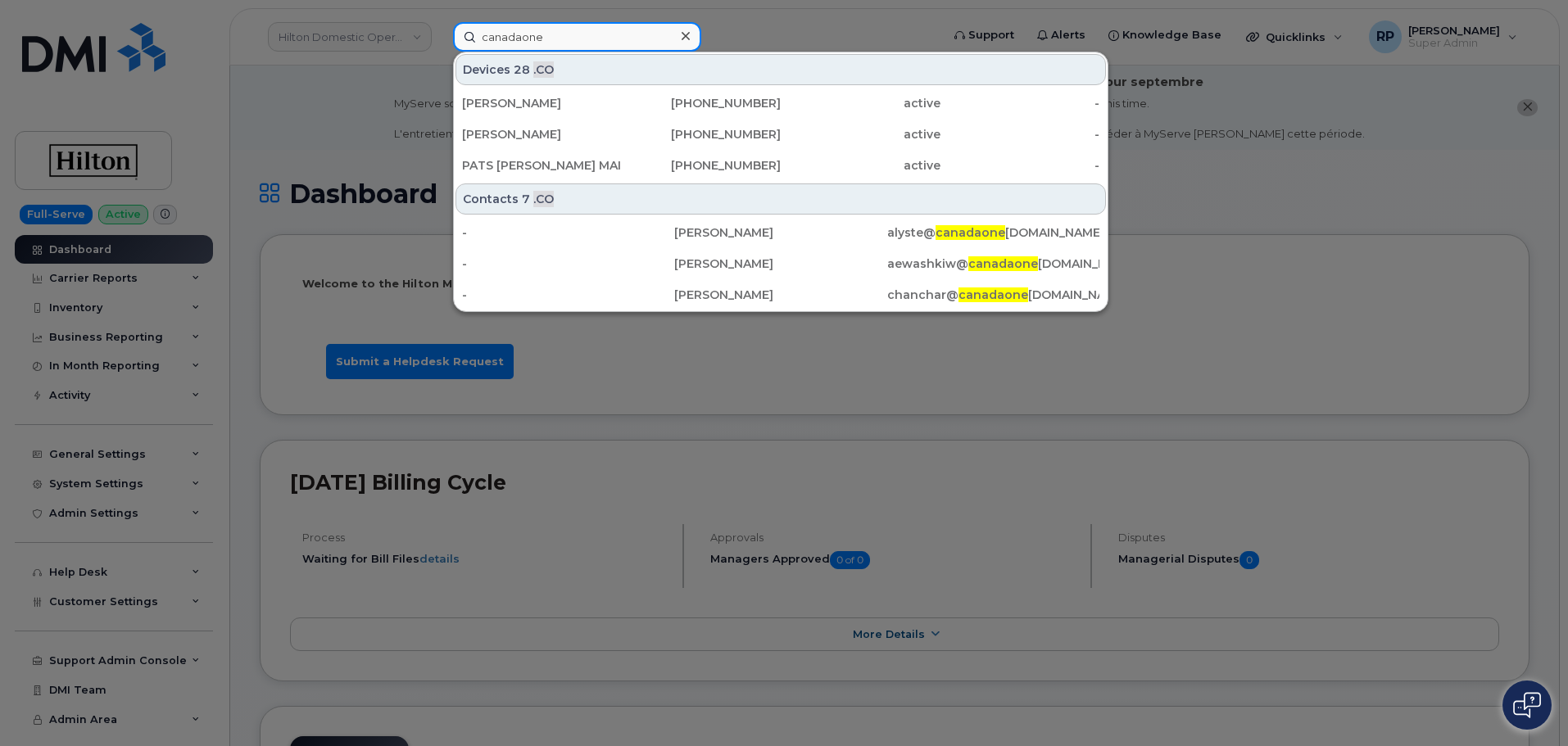
click at [521, 40] on input "canadaone" at bounding box center [577, 36] width 248 height 29
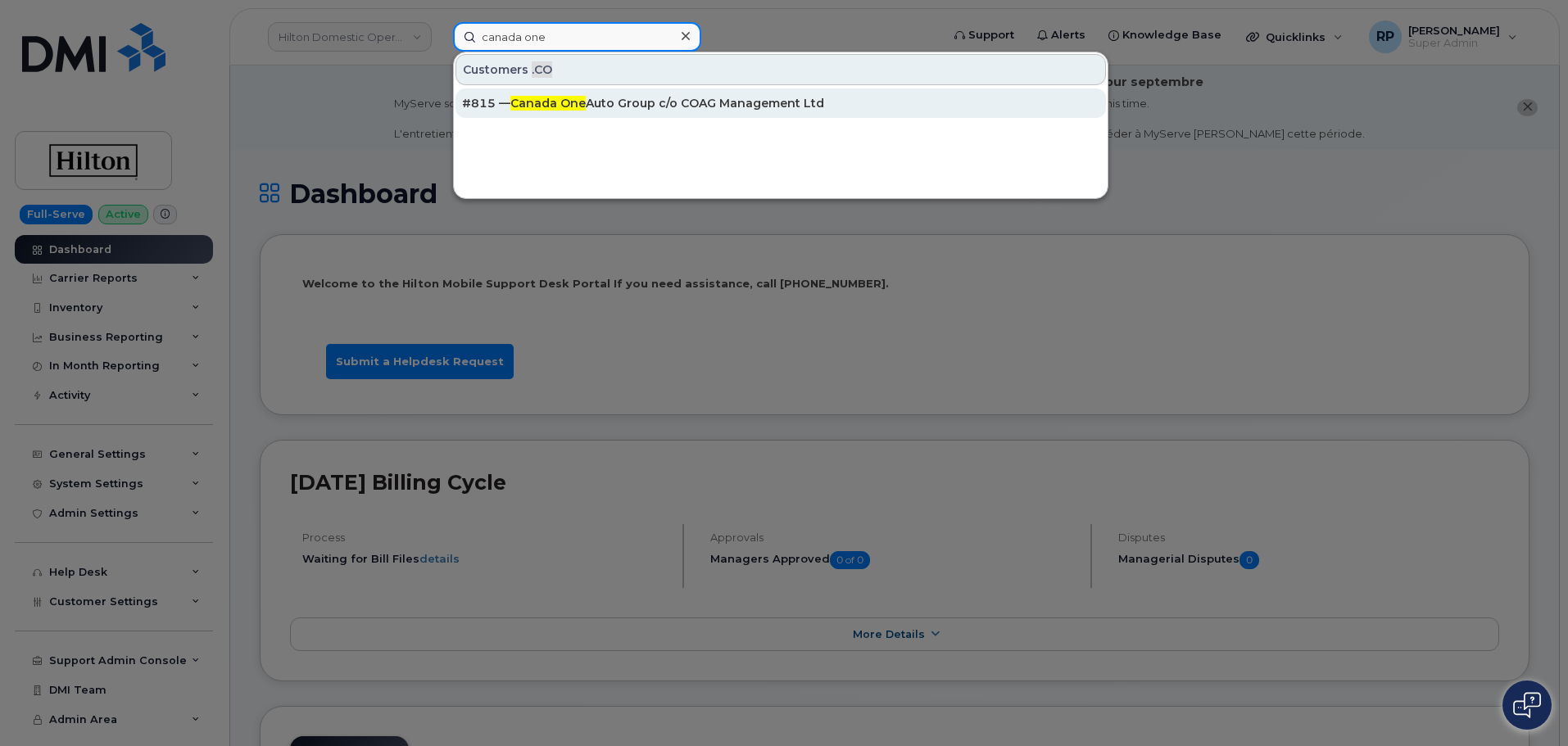
type input "canada one"
click at [557, 105] on span "Canada One" at bounding box center [548, 103] width 76 height 15
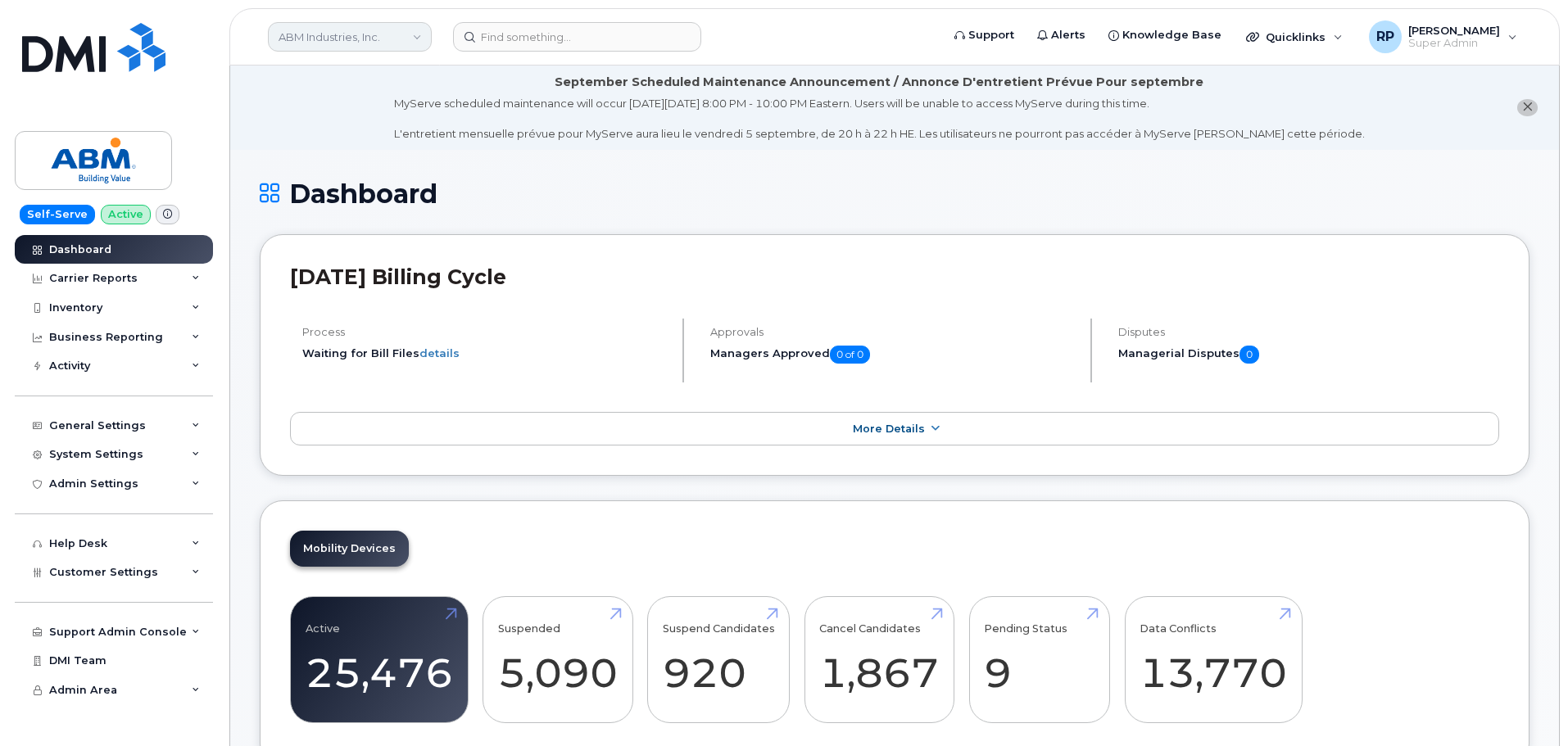
scroll to position [2498, 0]
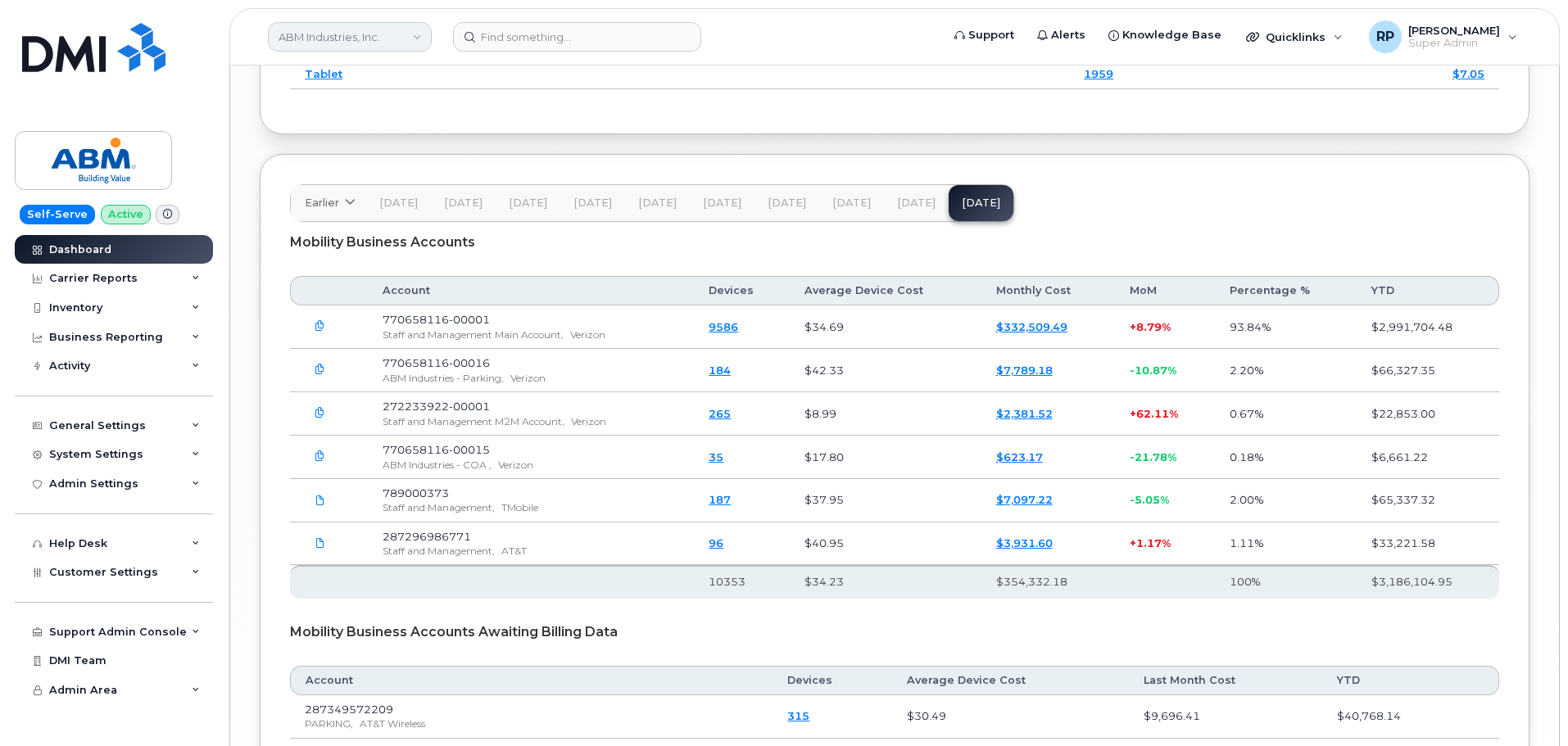
click at [369, 37] on link "ABM Industries, Inc." at bounding box center [350, 36] width 164 height 29
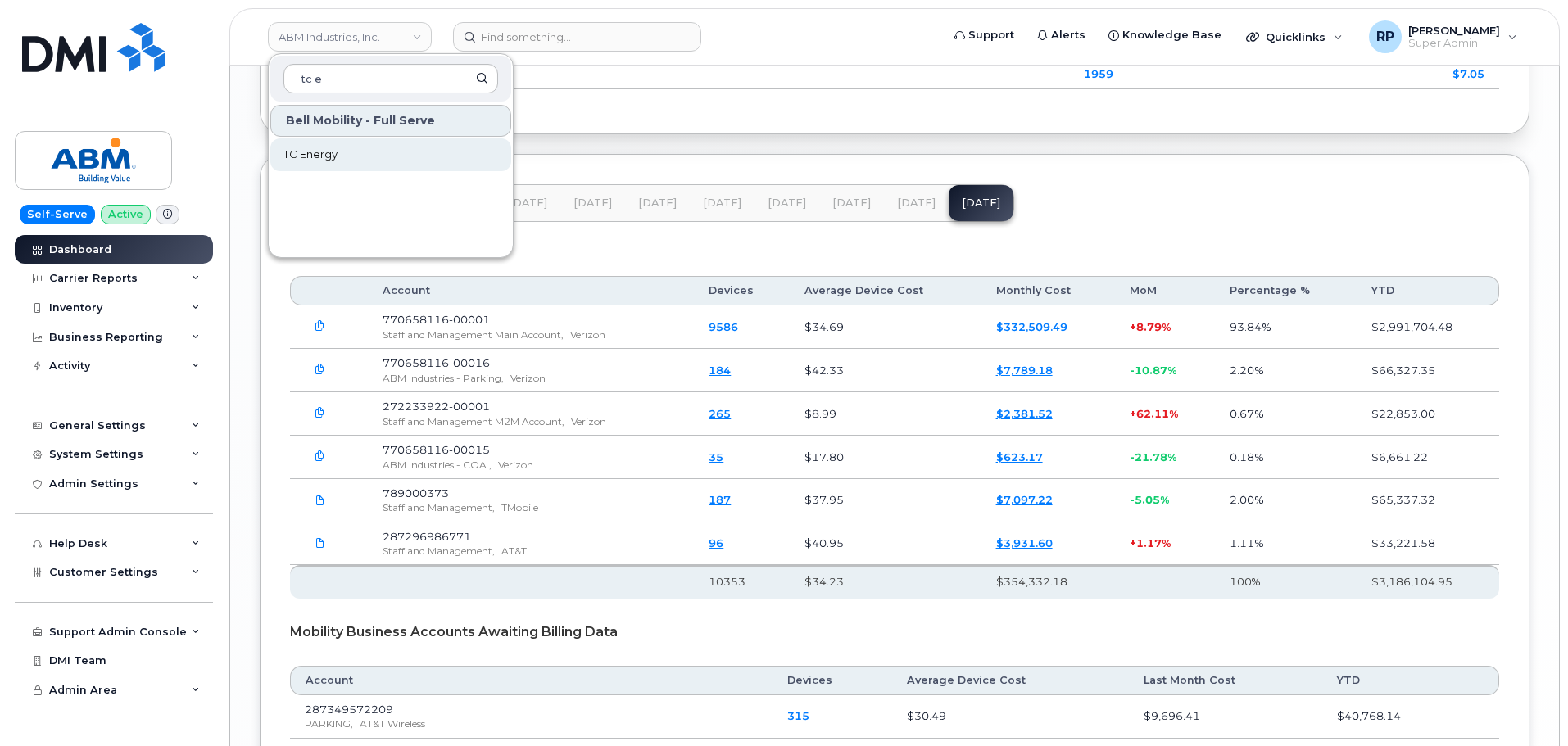
type input "tc e"
click at [340, 151] on link "TC Energy" at bounding box center [390, 154] width 240 height 33
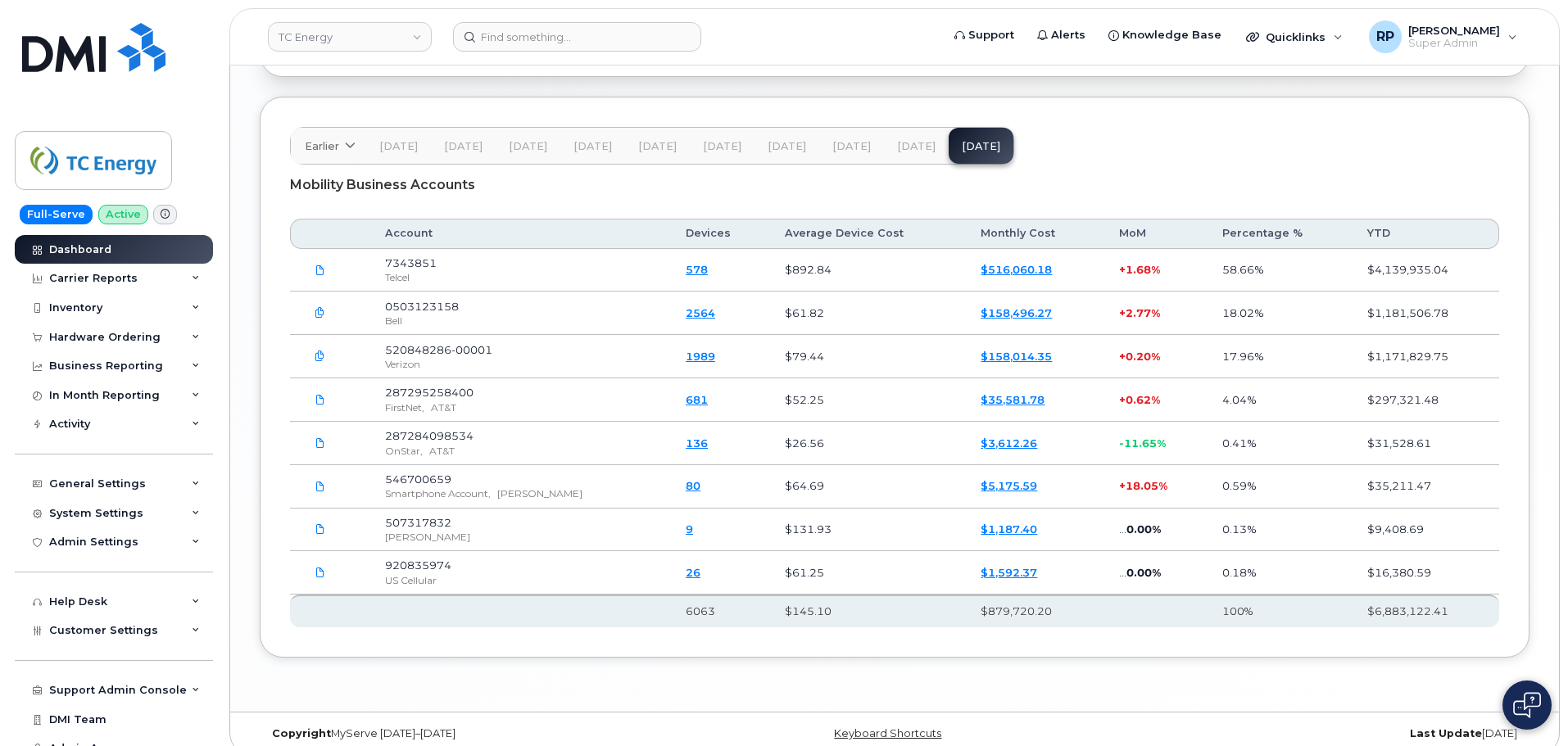
scroll to position [2423, 0]
